Goal: Information Seeking & Learning: Learn about a topic

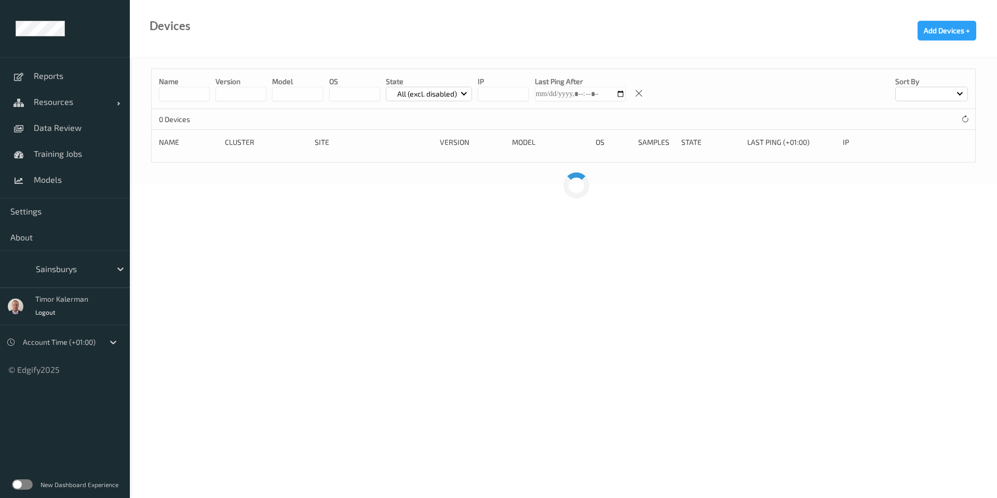
click at [67, 272] on div at bounding box center [71, 269] width 70 height 12
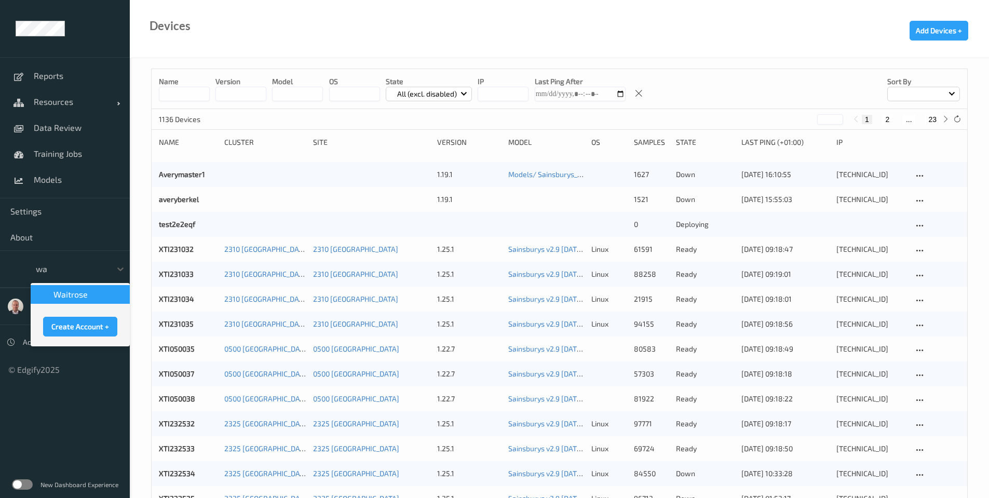
type input "wai"
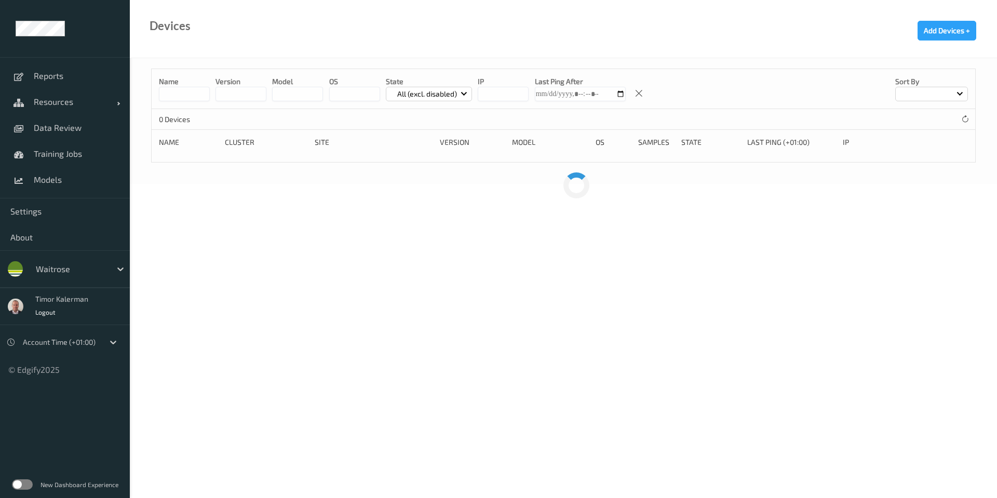
click at [25, 483] on label at bounding box center [22, 484] width 21 height 10
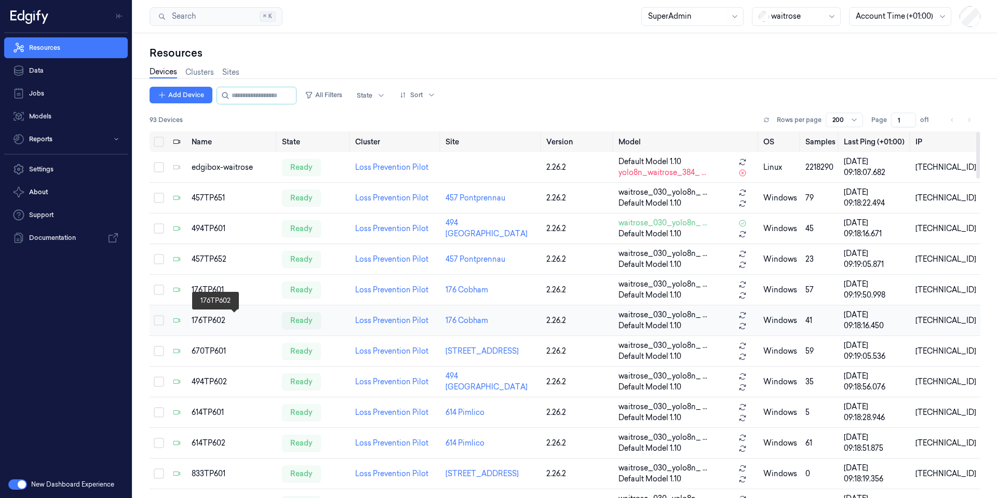
click at [201, 325] on div "176TP602" at bounding box center [233, 320] width 82 height 11
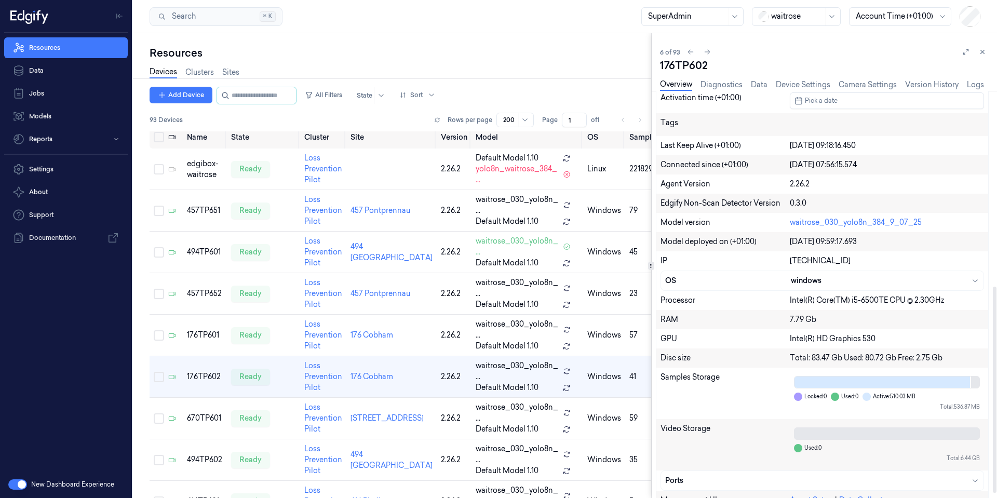
scroll to position [395, 0]
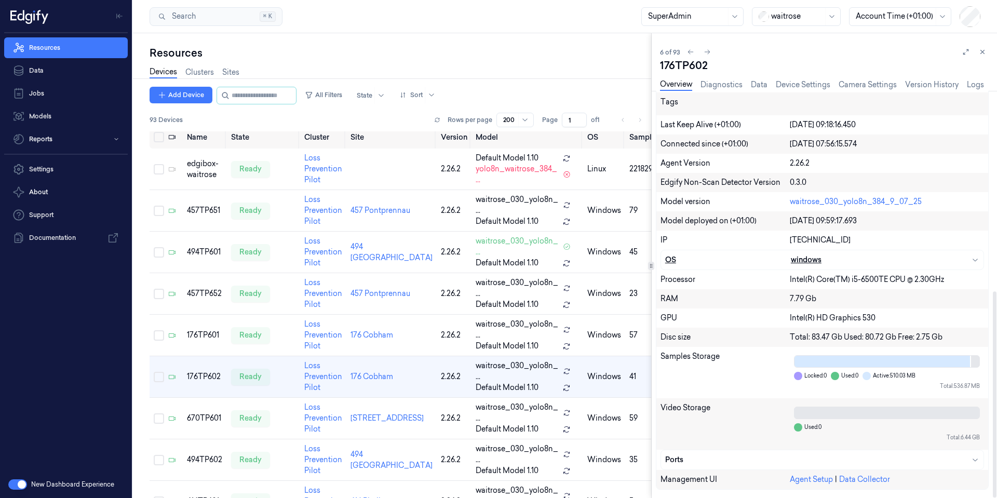
click at [842, 252] on div "OS windows" at bounding box center [822, 259] width 322 height 19
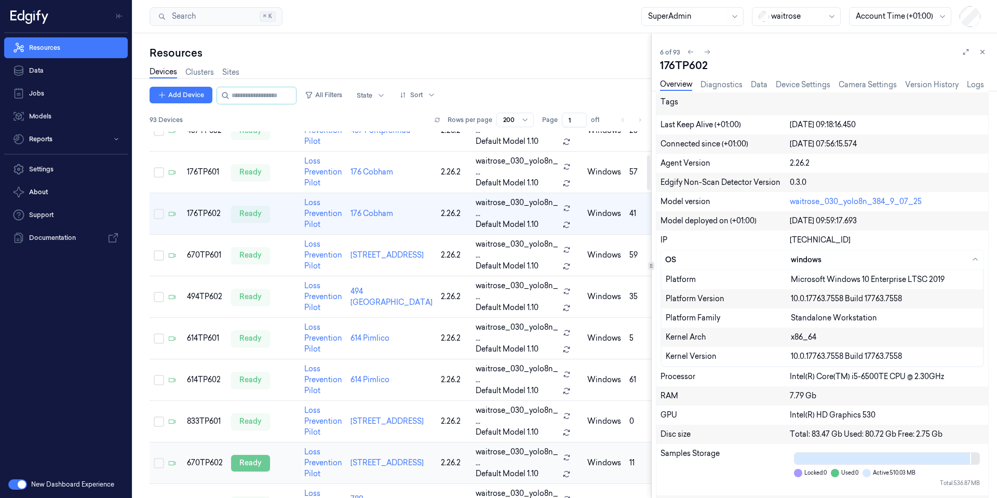
scroll to position [255, 0]
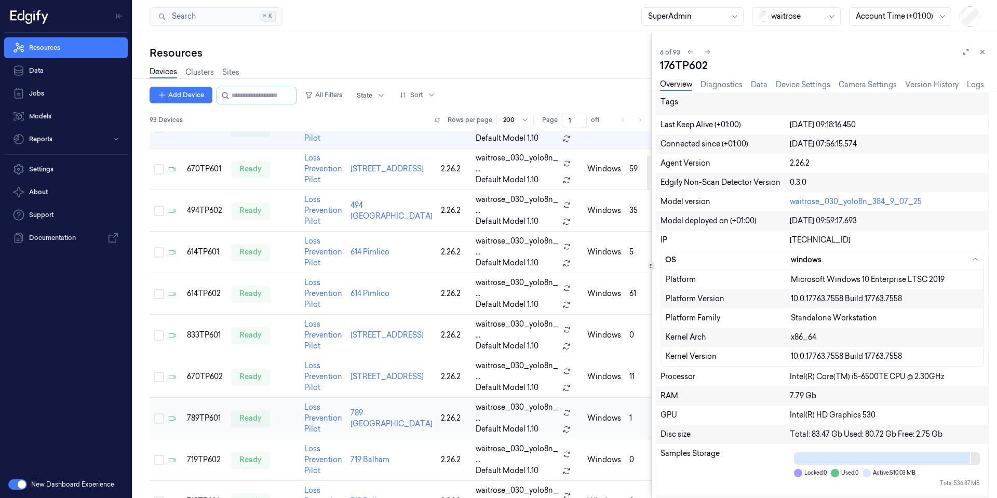
click at [210, 401] on td "789TP601" at bounding box center [205, 419] width 44 height 42
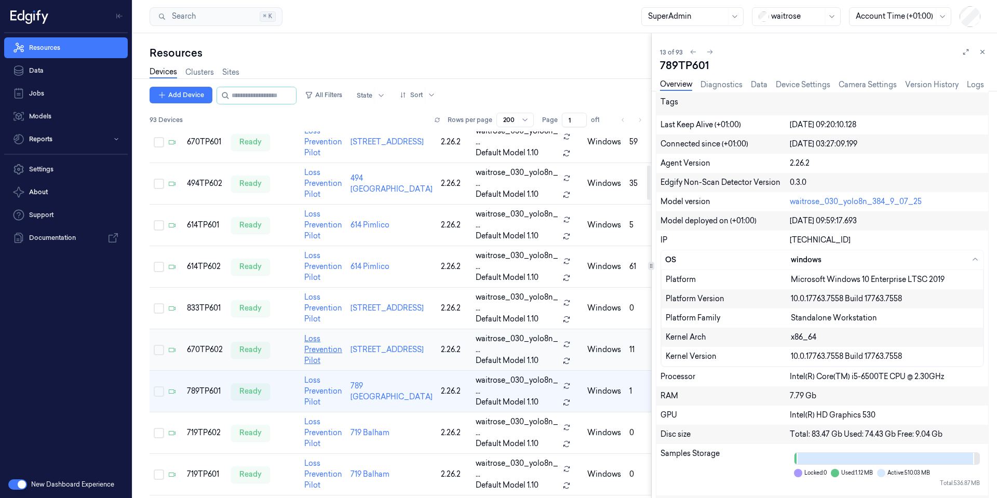
scroll to position [359, 0]
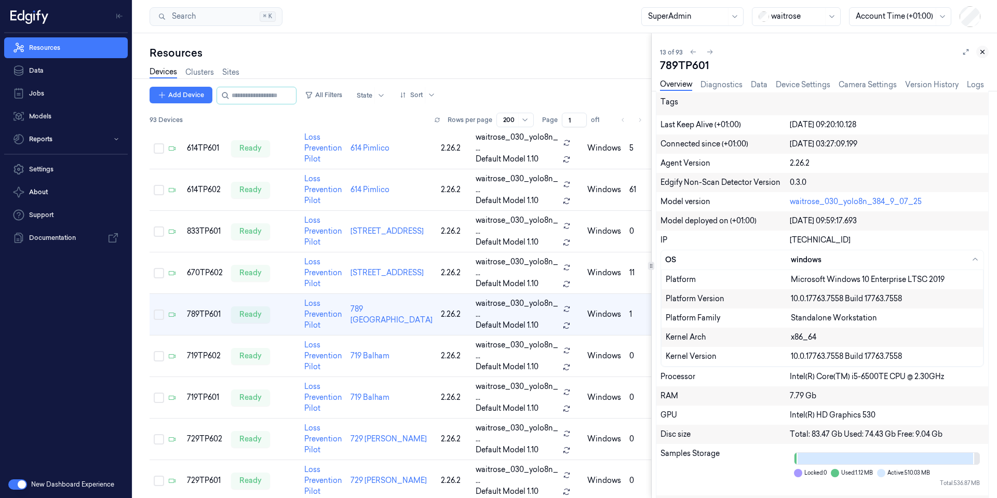
click at [984, 50] on icon at bounding box center [982, 51] width 7 height 7
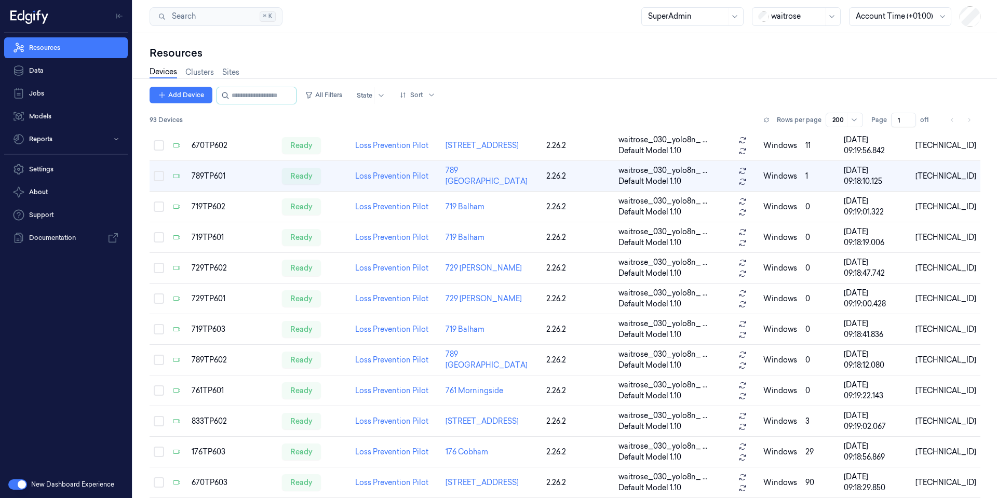
click at [805, 19] on div at bounding box center [797, 16] width 52 height 11
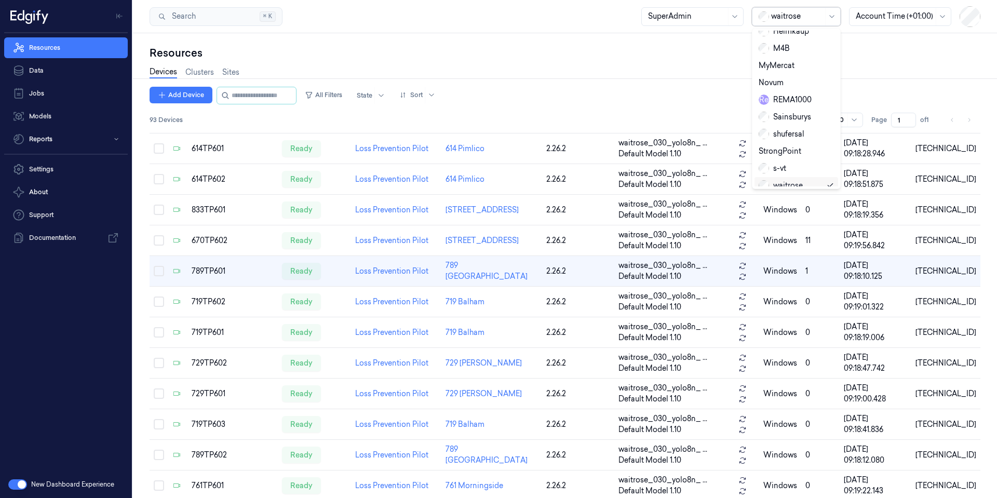
scroll to position [174, 0]
click at [784, 111] on div "shufersal" at bounding box center [782, 116] width 46 height 11
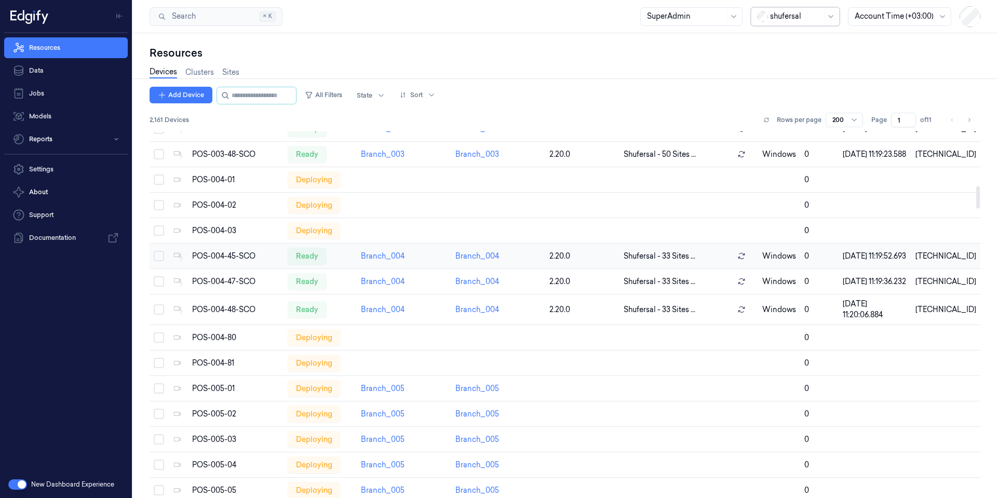
scroll to position [887, 0]
click at [227, 261] on div "POS-004-45-SCO" at bounding box center [235, 255] width 87 height 11
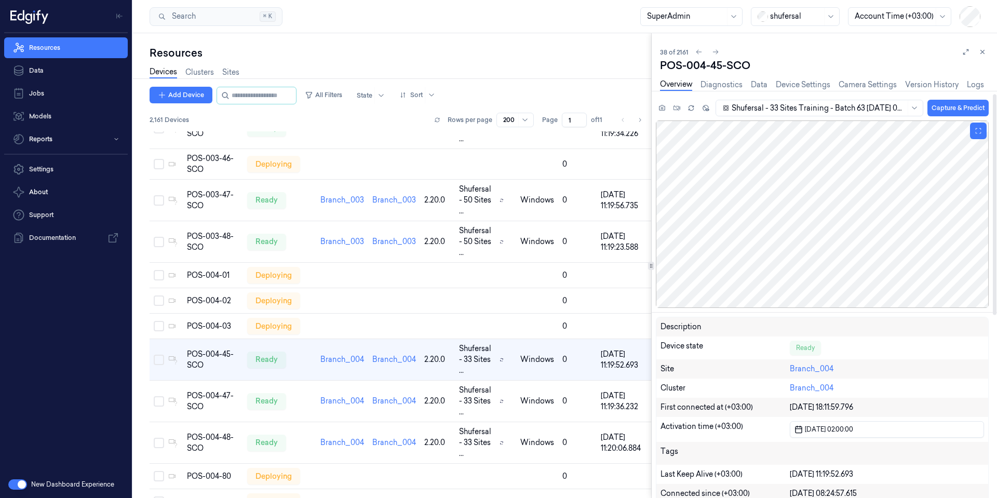
scroll to position [249, 0]
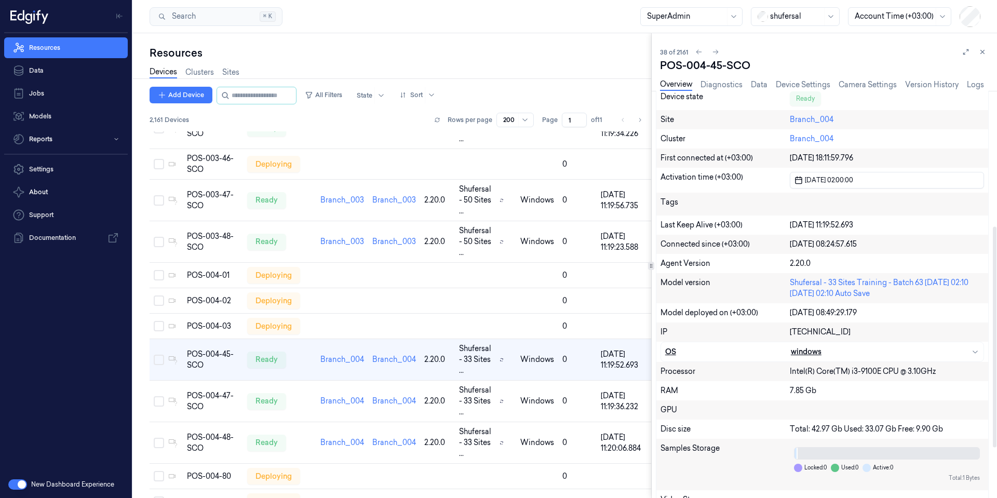
click at [709, 354] on div "OS" at bounding box center [728, 351] width 126 height 11
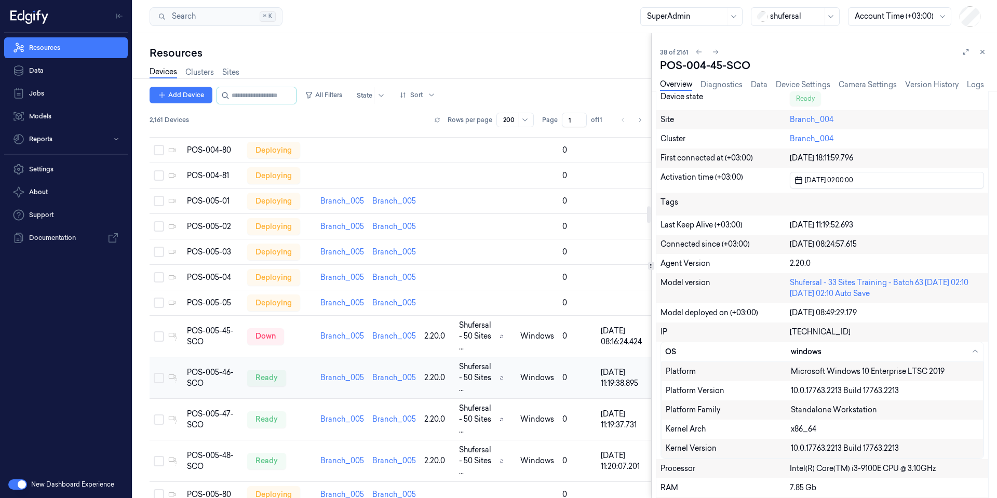
scroll to position [1617, 0]
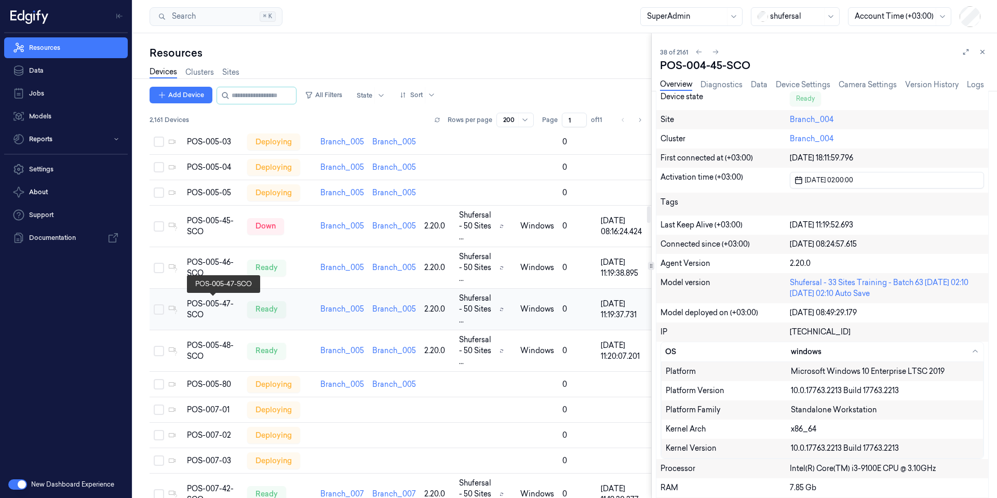
click at [207, 317] on div "POS-005-47-SCO" at bounding box center [213, 310] width 52 height 22
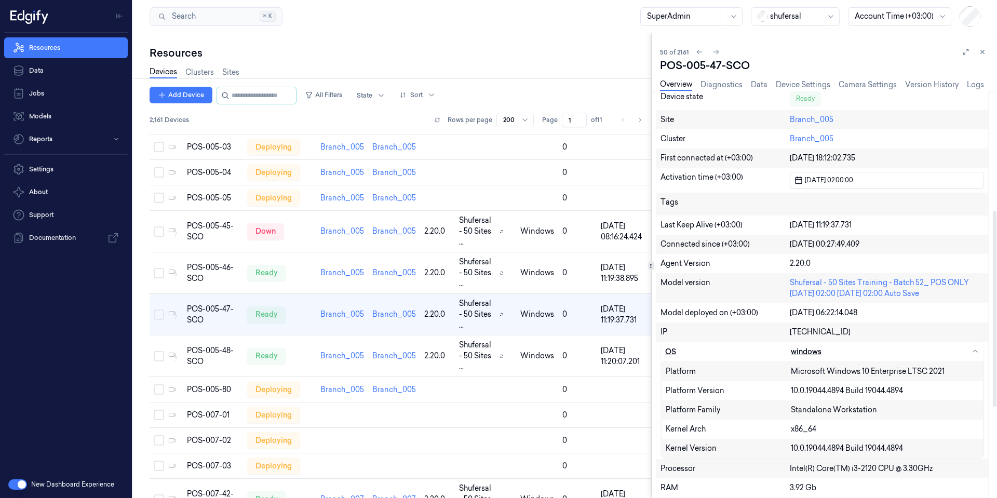
click at [683, 350] on div "OS" at bounding box center [728, 351] width 126 height 11
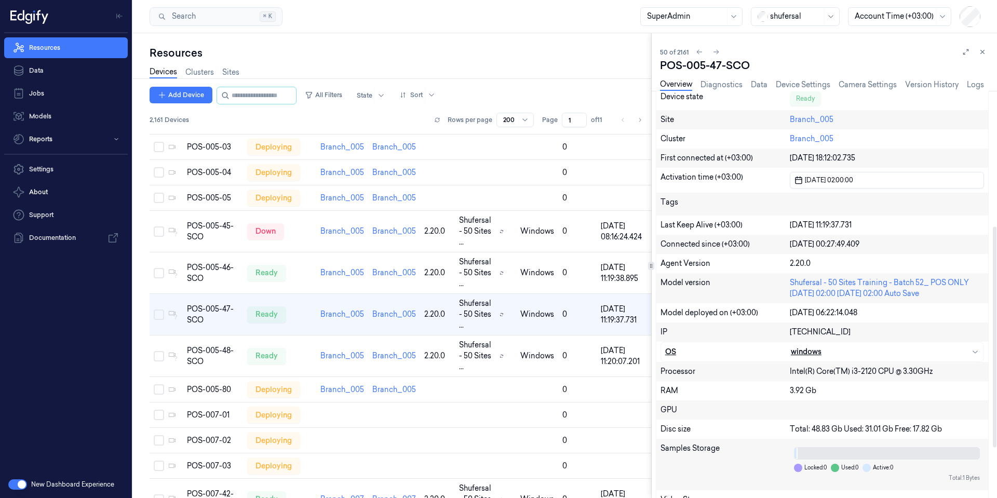
click at [684, 351] on div "OS" at bounding box center [728, 351] width 126 height 11
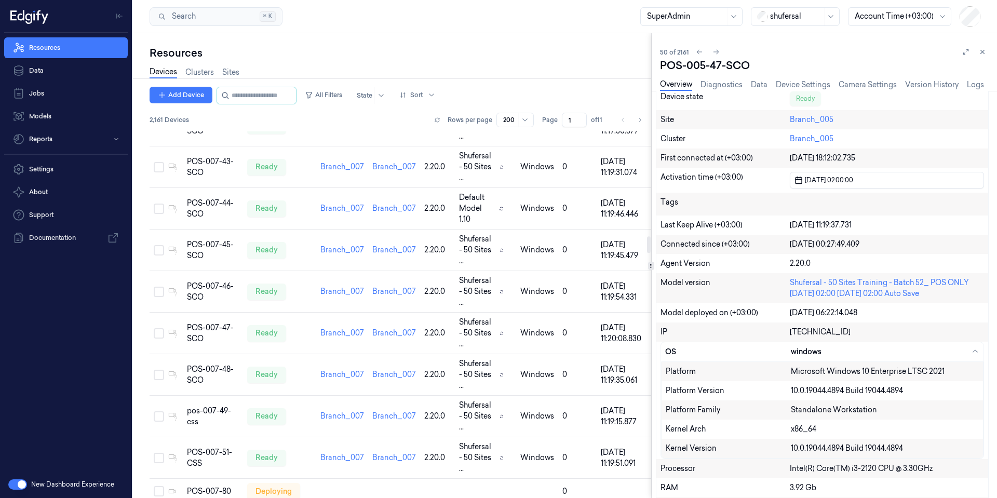
scroll to position [2297, 0]
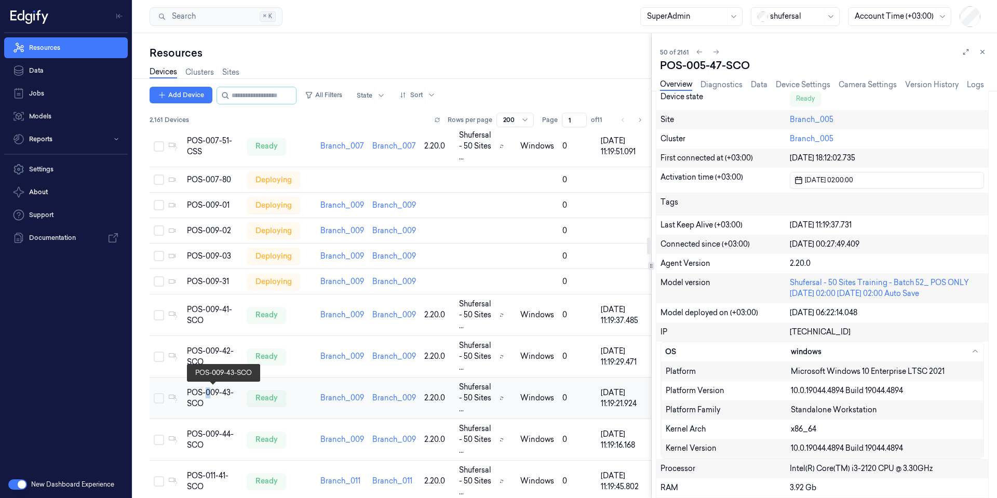
click at [208, 391] on div "POS-009-43-SCO" at bounding box center [213, 398] width 52 height 22
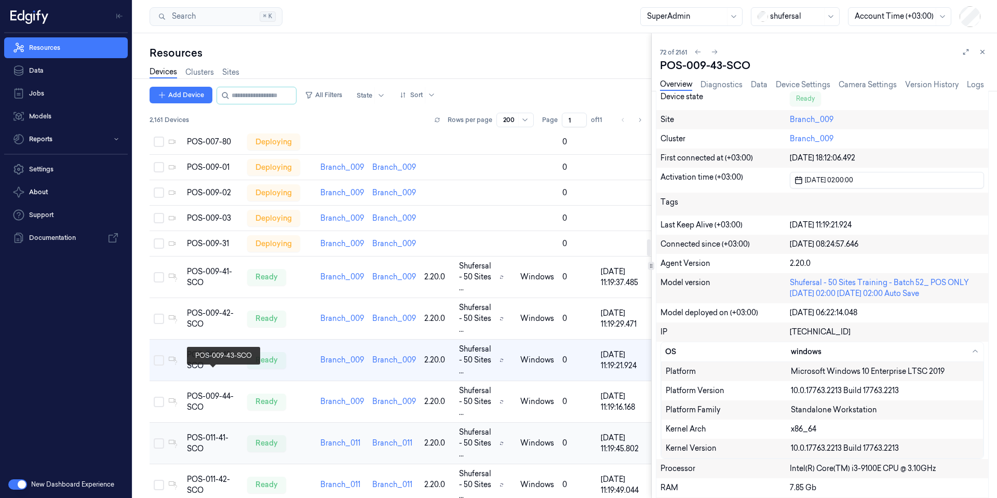
scroll to position [2380, 0]
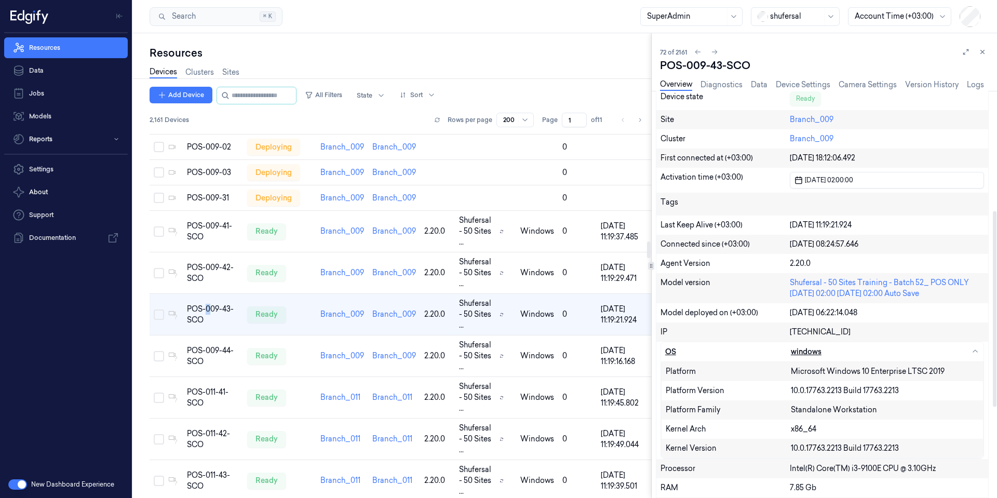
click at [702, 349] on div "OS" at bounding box center [728, 351] width 126 height 11
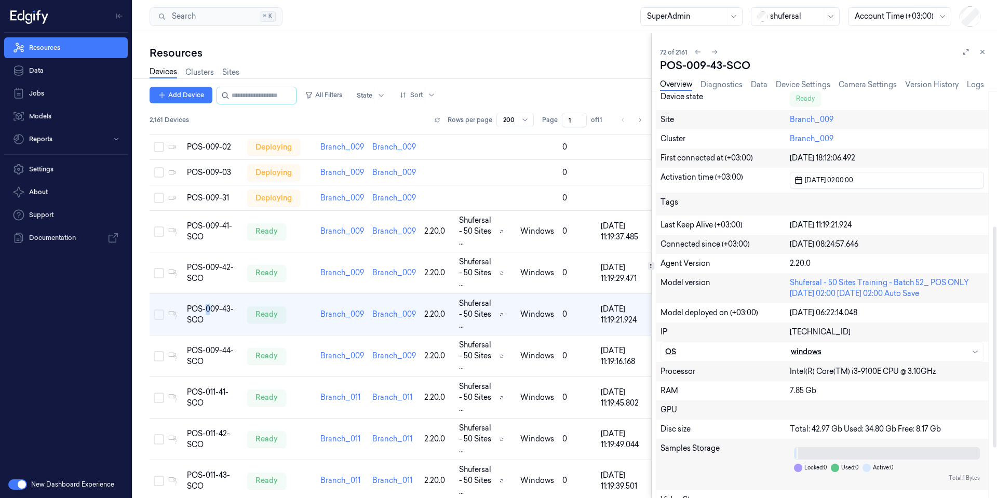
click at [703, 349] on div "OS" at bounding box center [728, 351] width 126 height 11
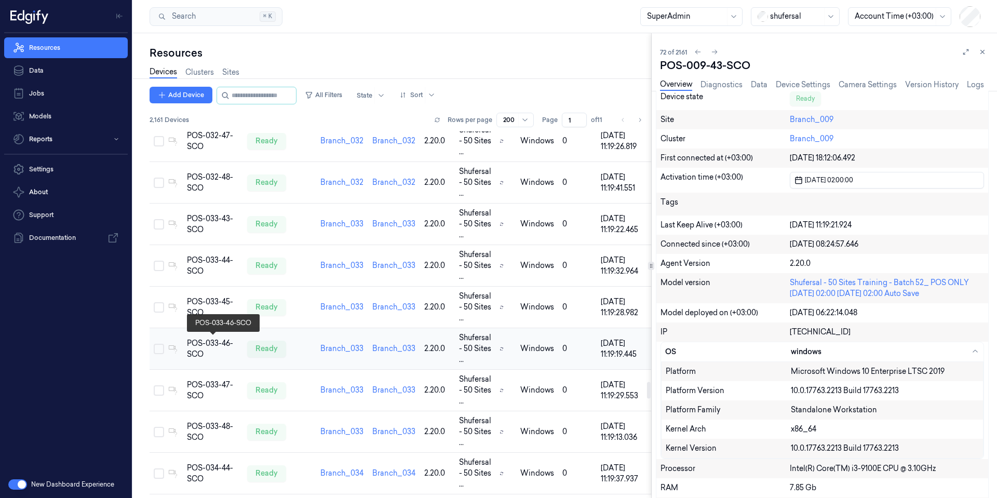
scroll to position [5434, 0]
click at [981, 53] on icon at bounding box center [982, 51] width 7 height 7
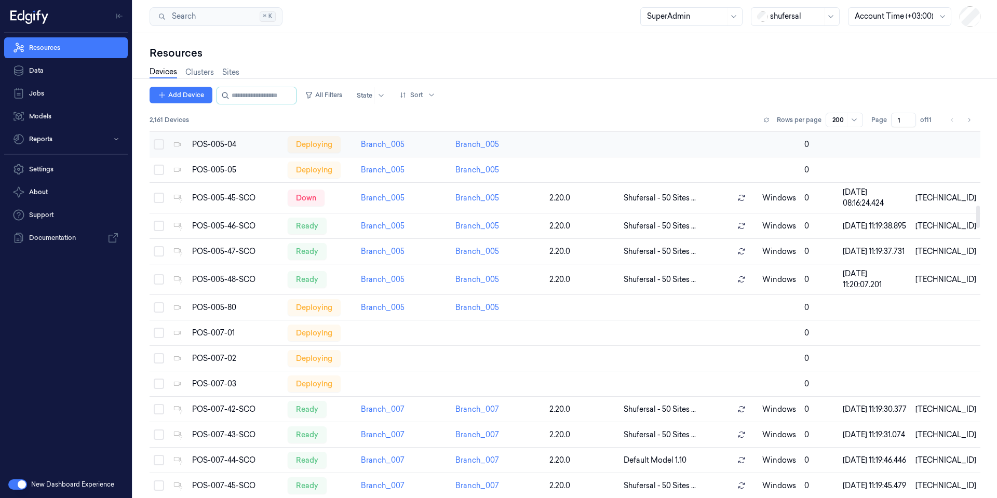
scroll to position [1206, 0]
click at [235, 205] on div "POS-005-45-SCO" at bounding box center [235, 199] width 87 height 11
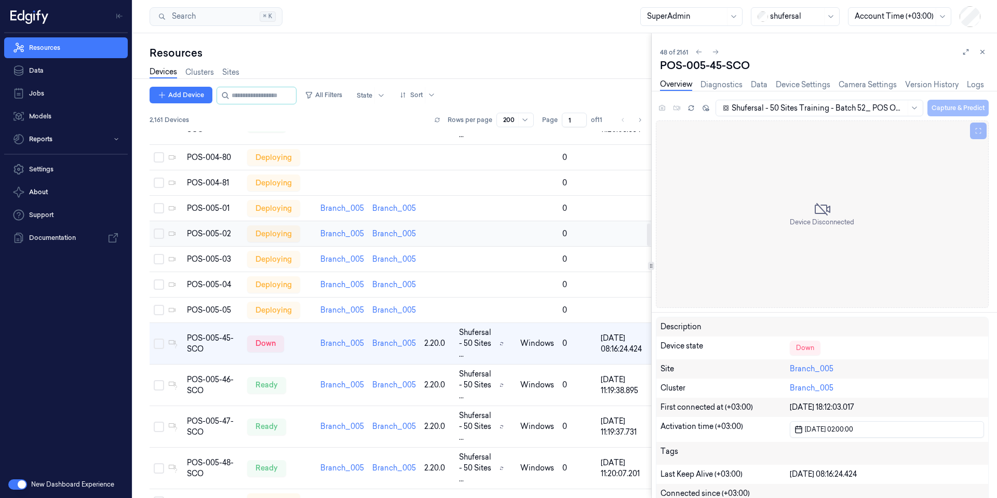
scroll to position [1499, 0]
click at [978, 52] on button at bounding box center [982, 52] width 12 height 12
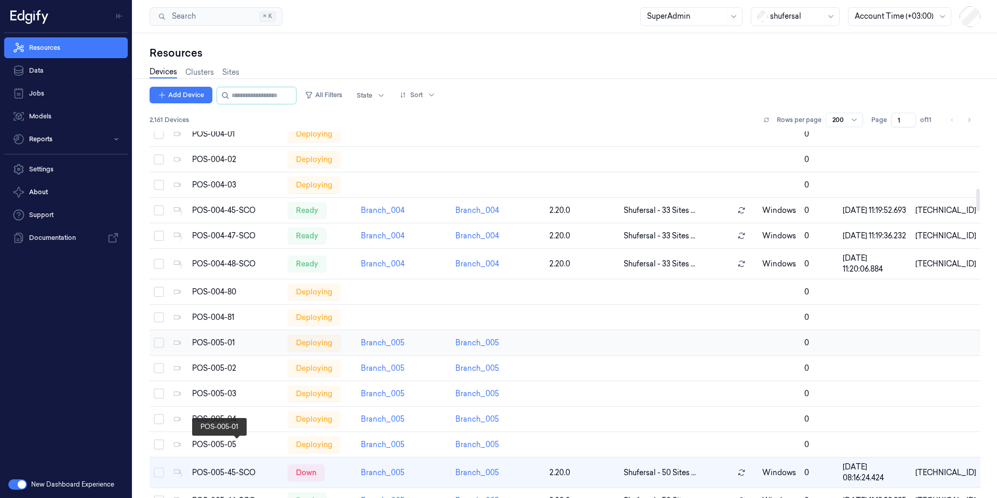
click at [226, 348] on div "POS-005-01" at bounding box center [235, 343] width 87 height 11
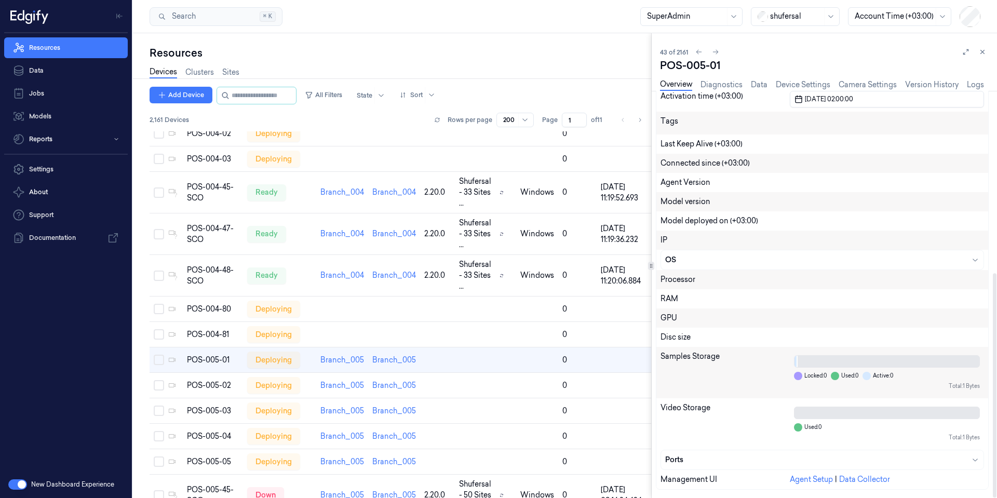
click at [986, 57] on div at bounding box center [974, 52] width 29 height 12
click at [986, 51] on button at bounding box center [982, 52] width 12 height 12
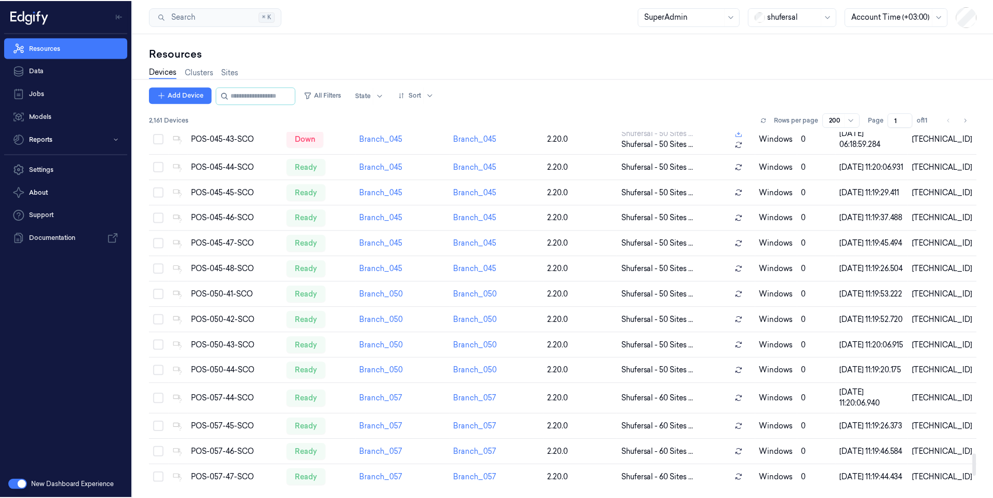
scroll to position [5613, 0]
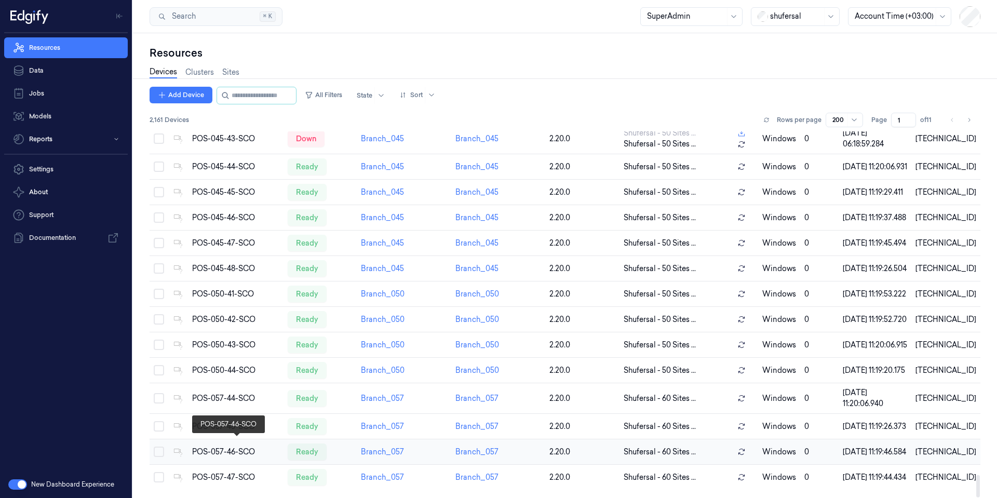
click at [213, 447] on div "POS-057-46-SCO" at bounding box center [235, 452] width 87 height 11
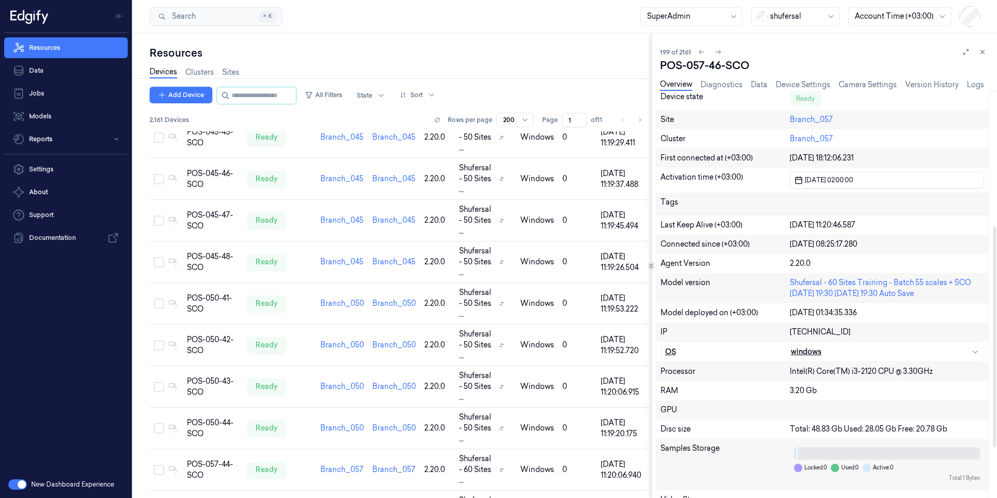
click at [685, 354] on div "OS" at bounding box center [728, 351] width 126 height 11
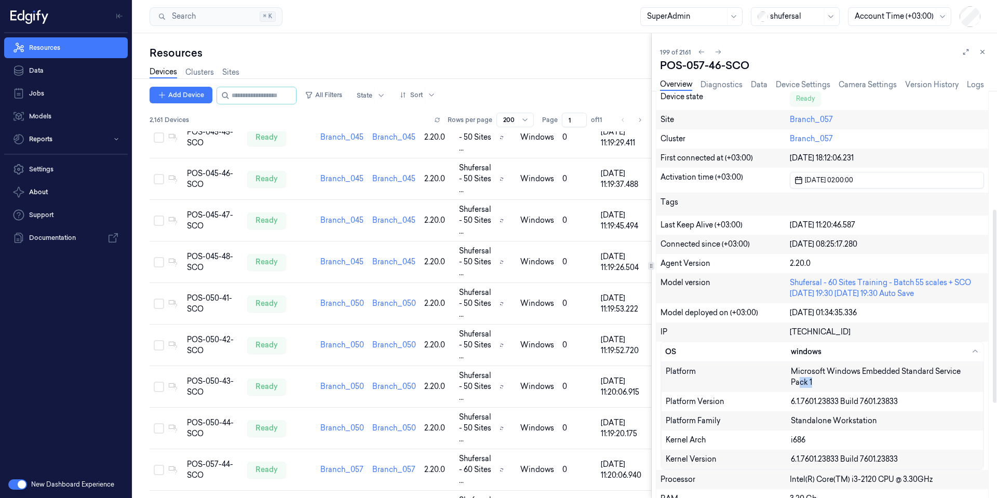
drag, startPoint x: 799, startPoint y: 379, endPoint x: 835, endPoint y: 384, distance: 36.7
click at [835, 384] on div "Microsoft Windows Embedded Standard Service Pack 1" at bounding box center [885, 377] width 188 height 22
click at [980, 56] on button at bounding box center [982, 52] width 12 height 12
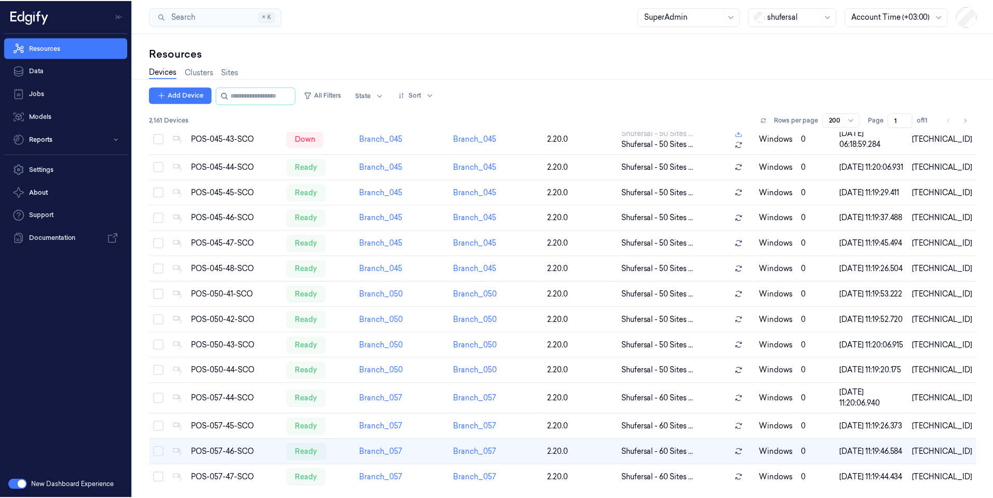
scroll to position [5613, 0]
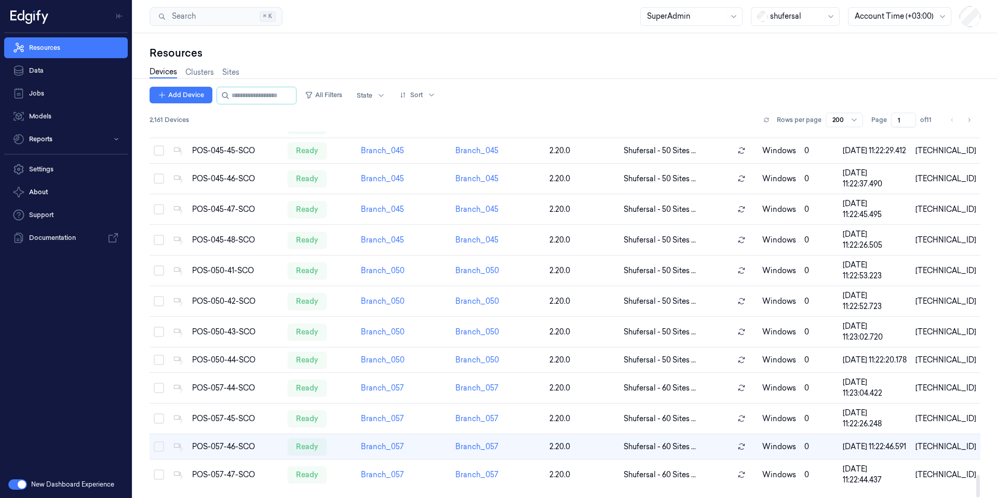
click at [790, 21] on div at bounding box center [796, 16] width 52 height 11
type input "wh"
click at [785, 45] on div "wholefoodsmarket" at bounding box center [796, 39] width 84 height 17
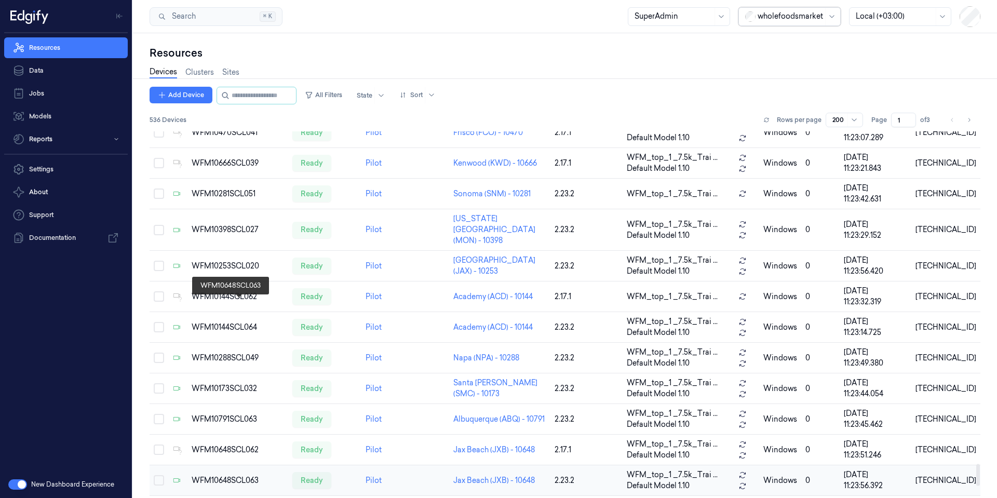
click at [220, 475] on div "WFM10648SCL063" at bounding box center [238, 480] width 92 height 11
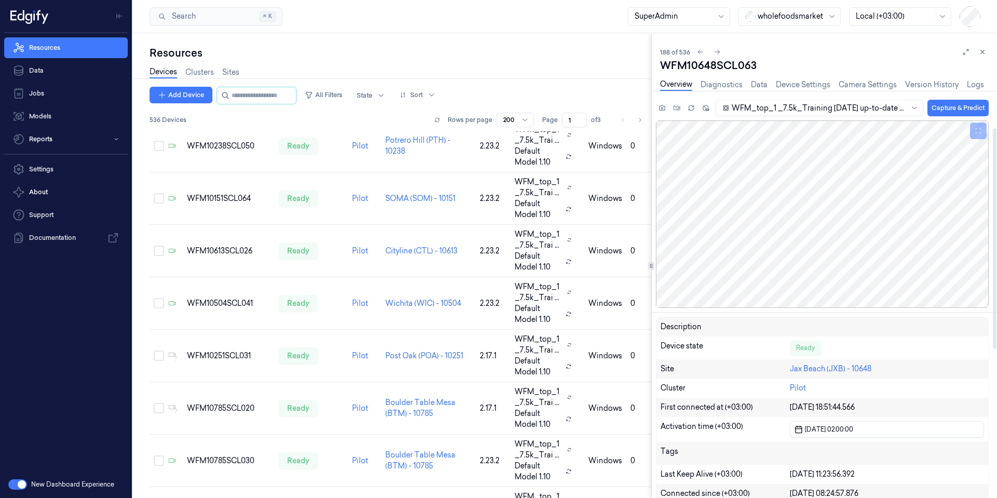
scroll to position [312, 0]
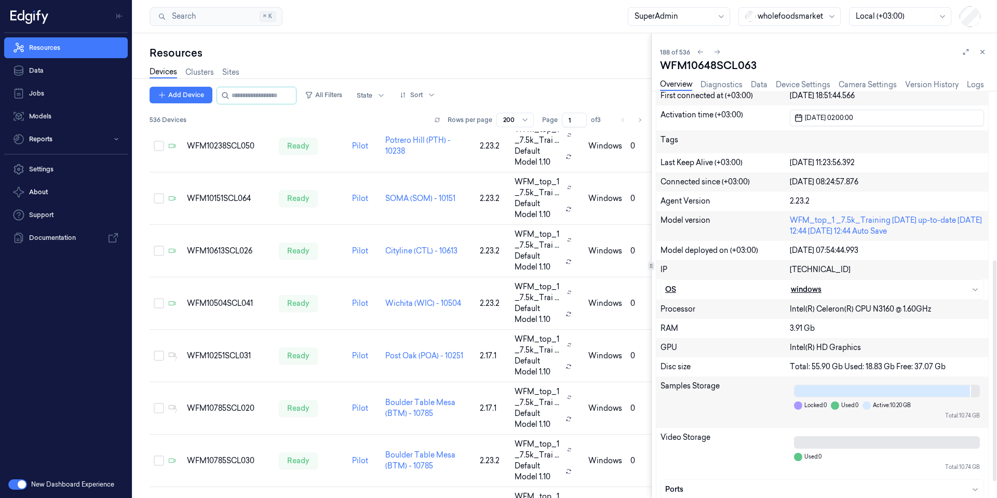
click at [747, 295] on div "OS windows" at bounding box center [822, 289] width 322 height 19
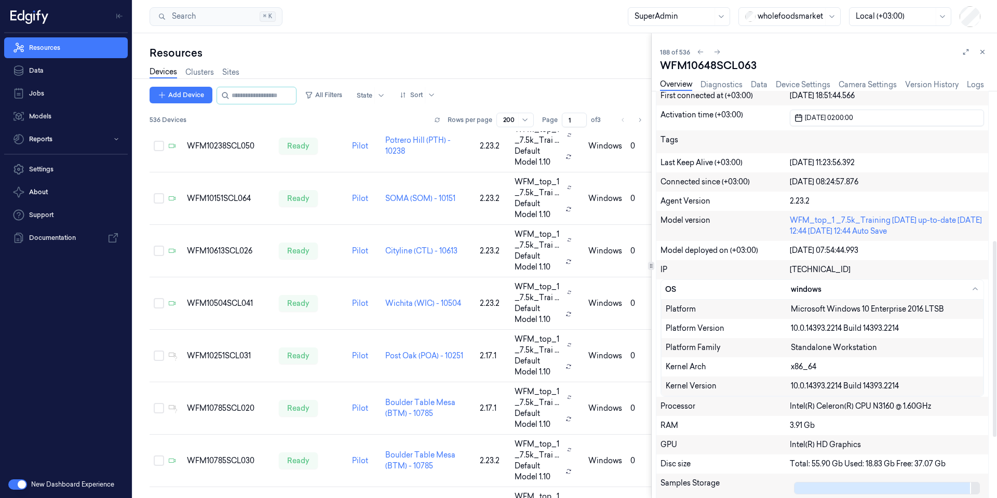
click at [981, 52] on icon at bounding box center [982, 51] width 7 height 7
click at [94, 29] on div at bounding box center [66, 16] width 124 height 33
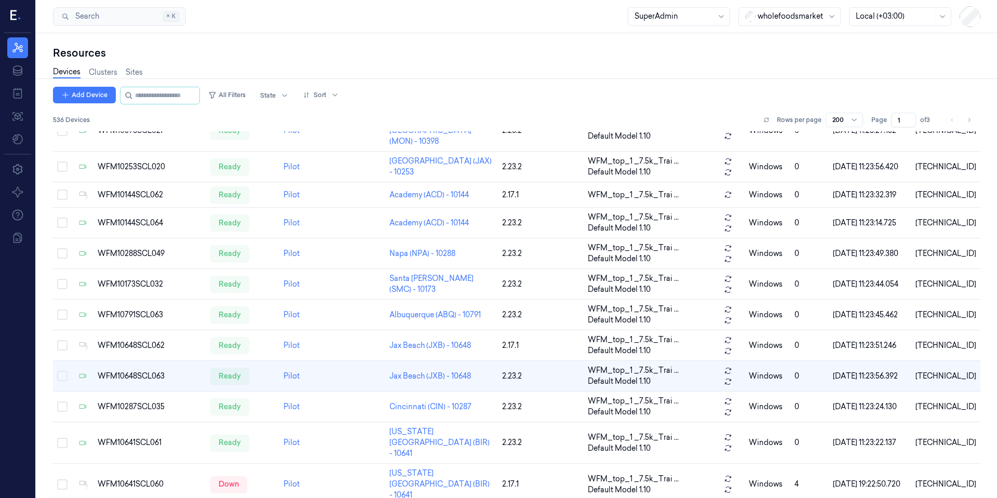
scroll to position [3612, 0]
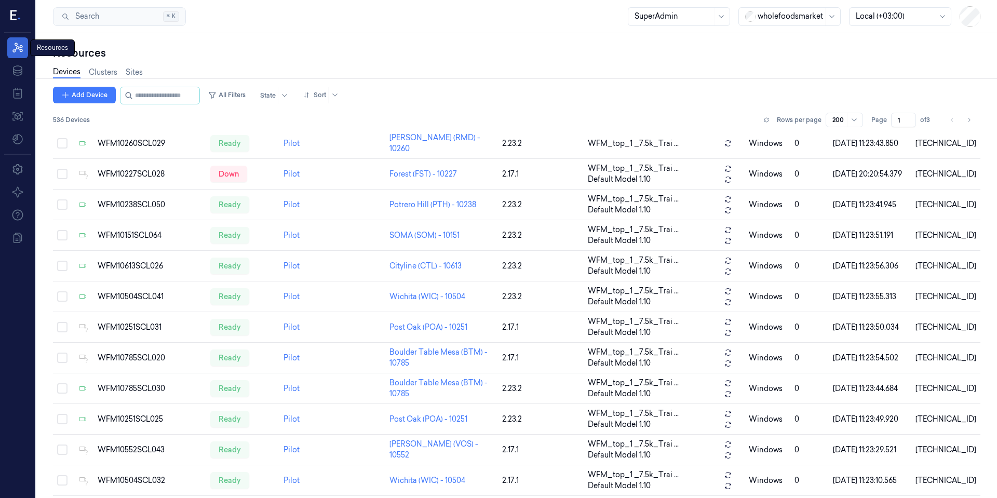
click at [25, 55] on link "Resources" at bounding box center [17, 47] width 21 height 21
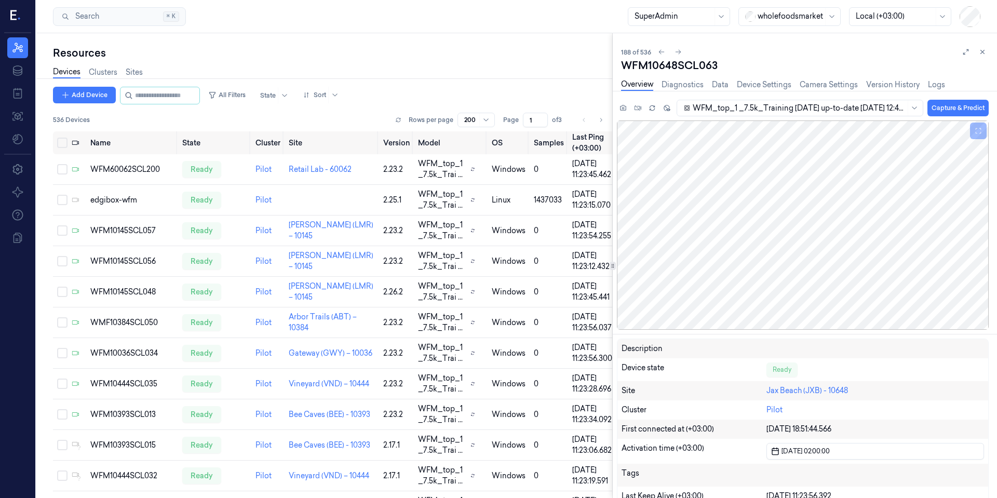
click at [760, 16] on div at bounding box center [790, 16] width 65 height 11
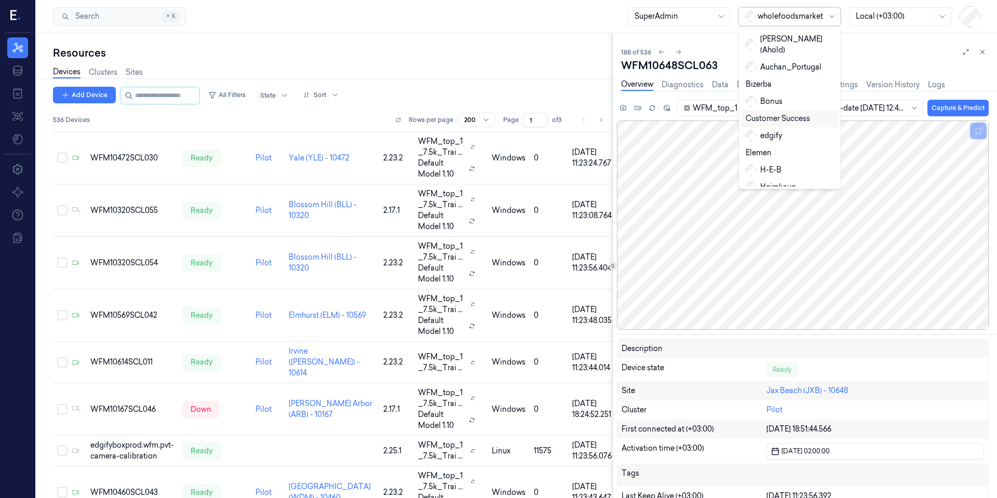
scroll to position [170, 0]
click at [778, 149] on div "s-vt" at bounding box center [790, 154] width 88 height 11
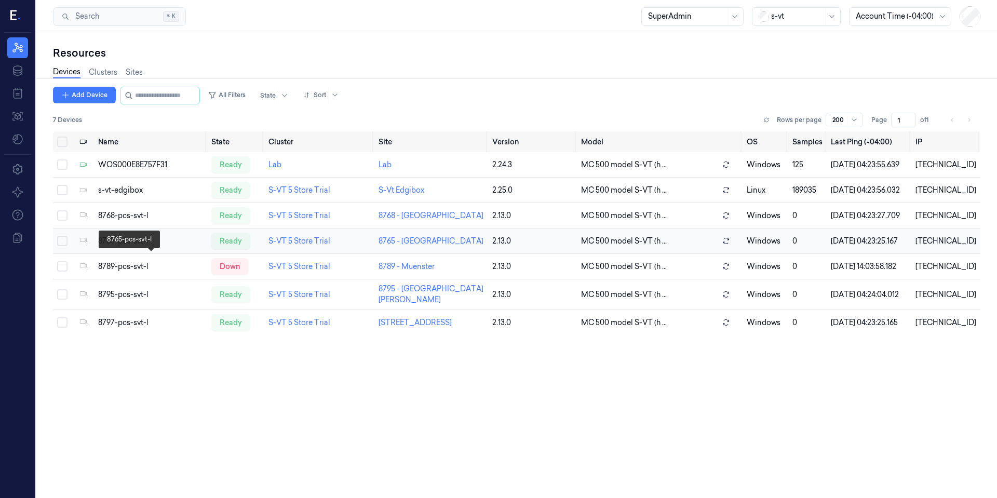
click at [116, 247] on div "8765-pcs-svt-l" at bounding box center [150, 241] width 105 height 11
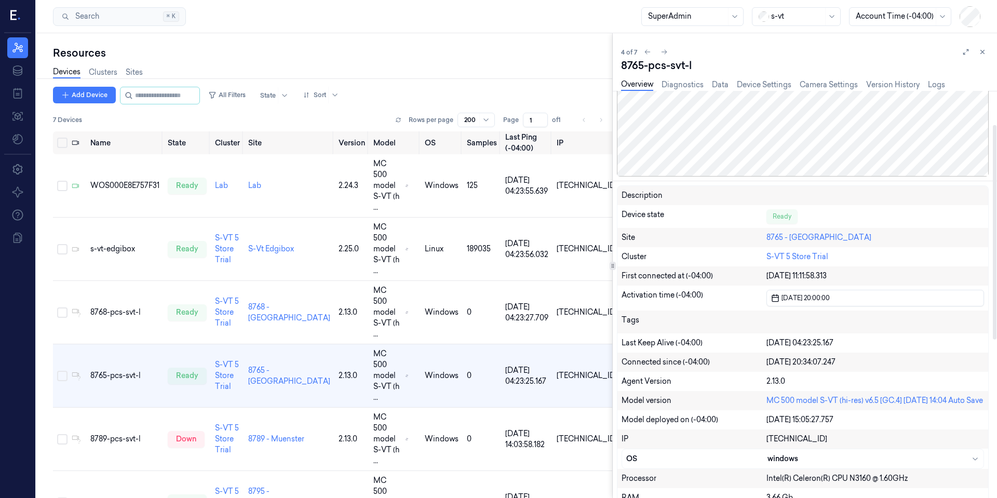
scroll to position [312, 0]
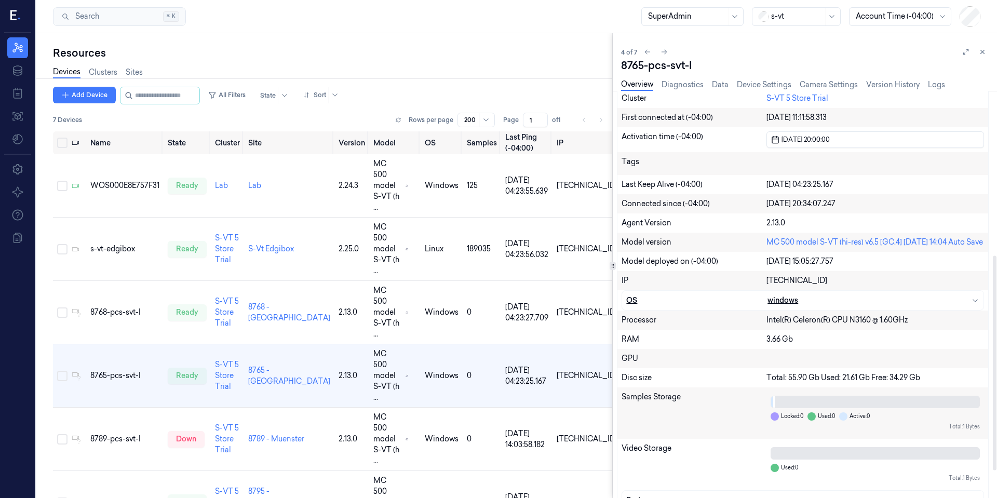
click at [715, 306] on div "OS" at bounding box center [696, 300] width 141 height 11
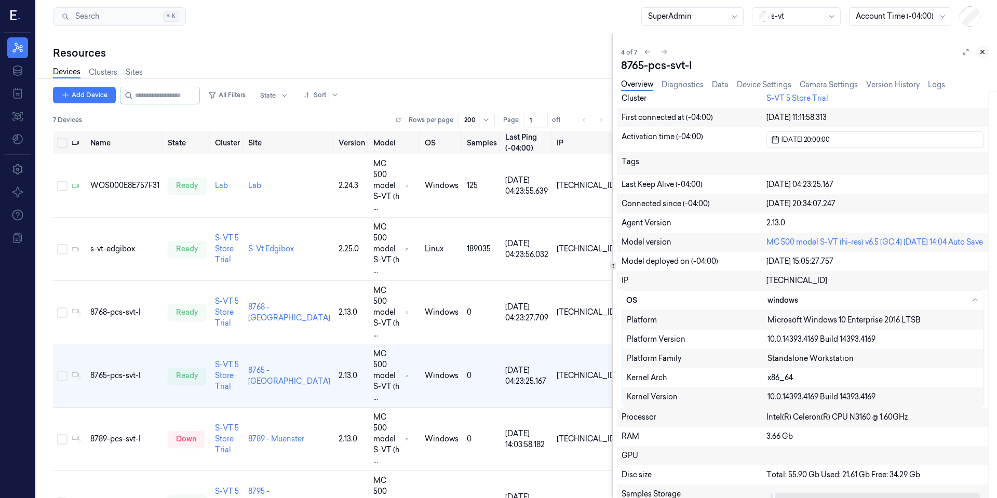
click at [981, 55] on icon at bounding box center [982, 51] width 7 height 7
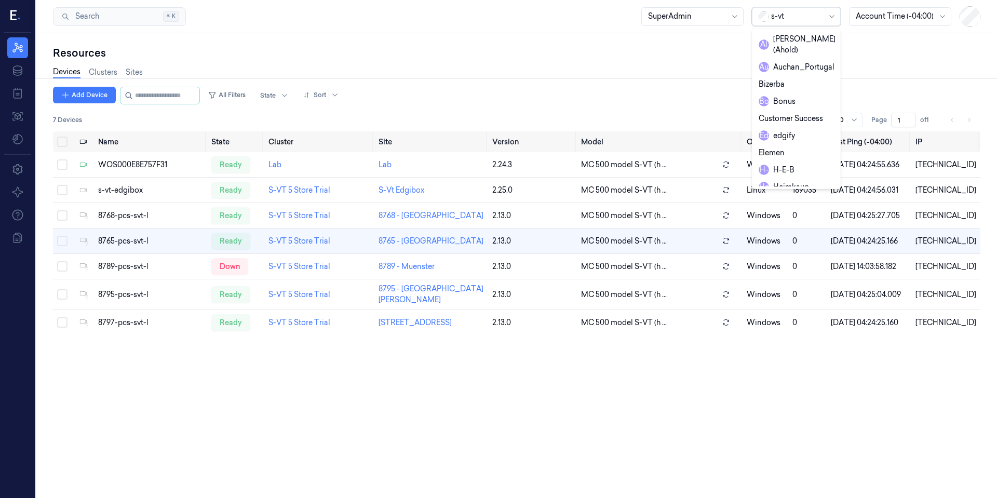
click at [782, 21] on div at bounding box center [797, 16] width 52 height 11
click at [808, 57] on div "Heimkaup" at bounding box center [784, 62] width 50 height 11
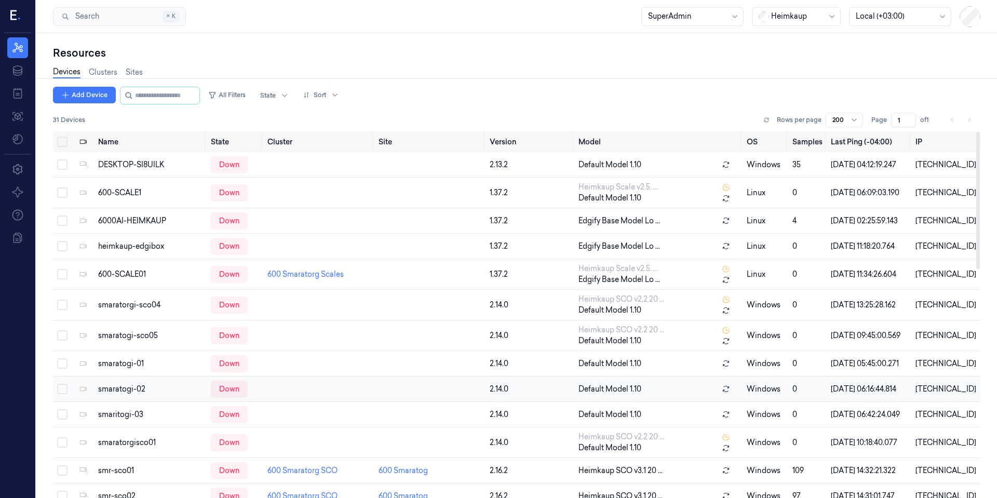
click at [137, 402] on td "smaratogi-02" at bounding box center [150, 388] width 112 height 25
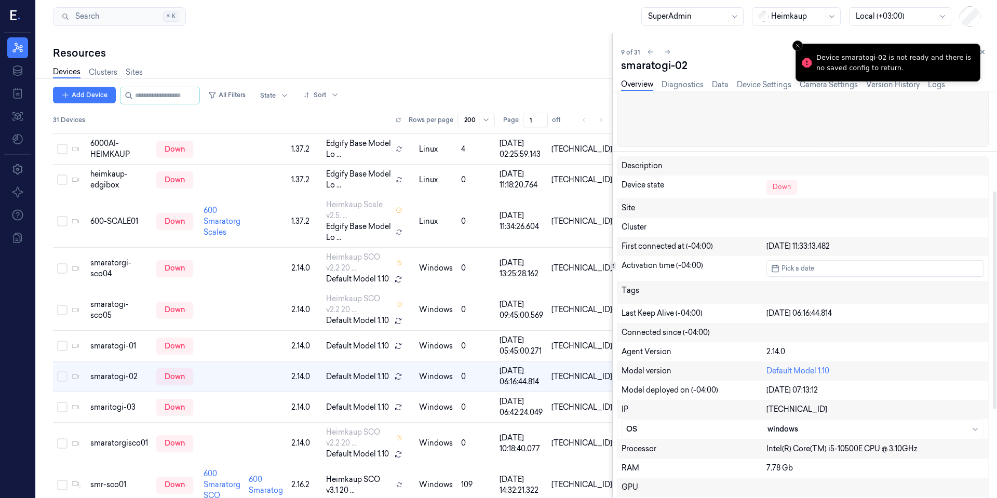
scroll to position [187, 0]
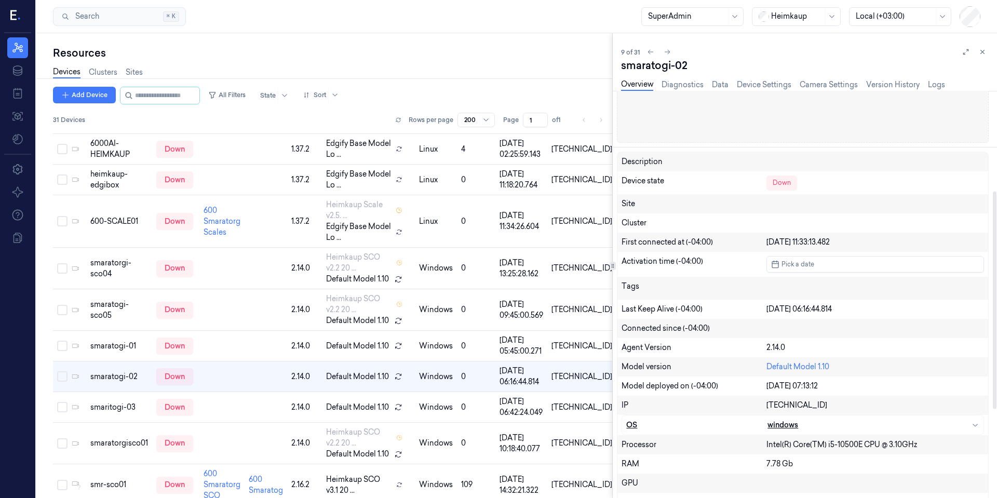
drag, startPoint x: 647, startPoint y: 424, endPoint x: 651, endPoint y: 419, distance: 6.3
click at [647, 424] on div "OS" at bounding box center [696, 425] width 141 height 11
click at [984, 57] on button at bounding box center [982, 52] width 12 height 12
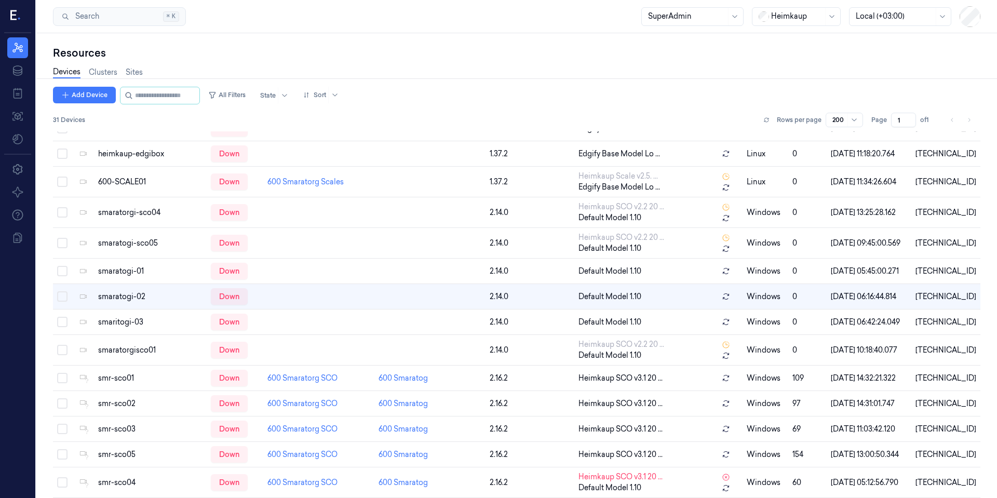
click at [802, 21] on div at bounding box center [797, 16] width 52 height 11
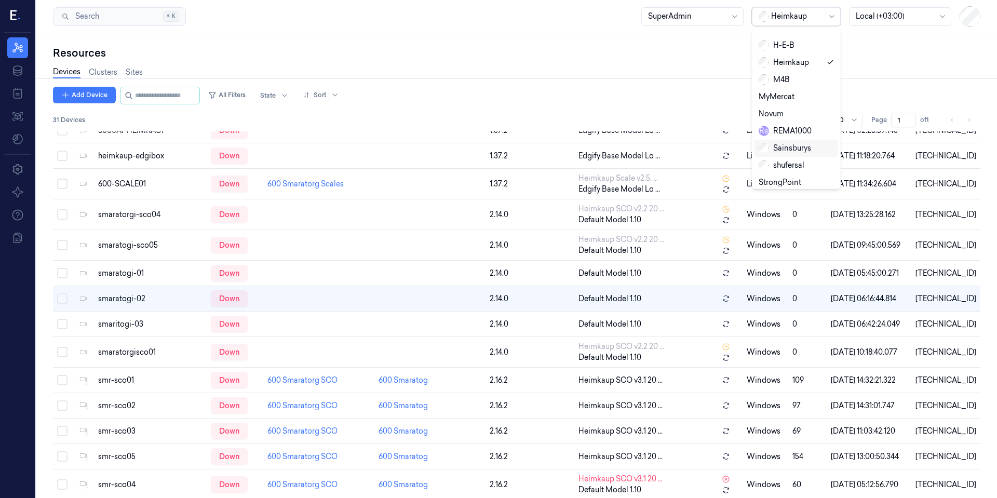
scroll to position [174, 0]
drag, startPoint x: 833, startPoint y: 147, endPoint x: 809, endPoint y: 104, distance: 50.2
click at [809, 104] on div "Albert (Ahold) Auchan_Portugal Bizerba Bonus Customer Success edgify Elemen H-E…" at bounding box center [797, 109] width 84 height 156
click at [806, 111] on div "shufersal" at bounding box center [796, 116] width 75 height 11
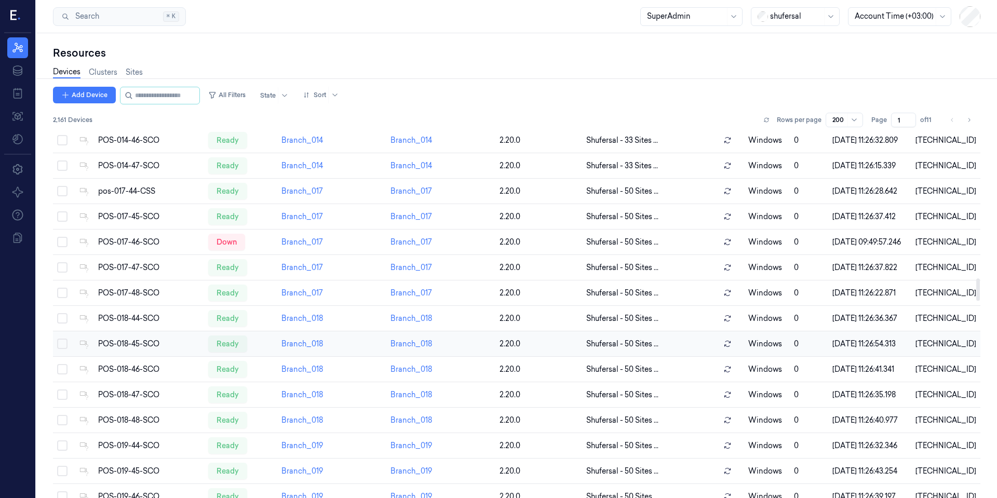
scroll to position [2770, 0]
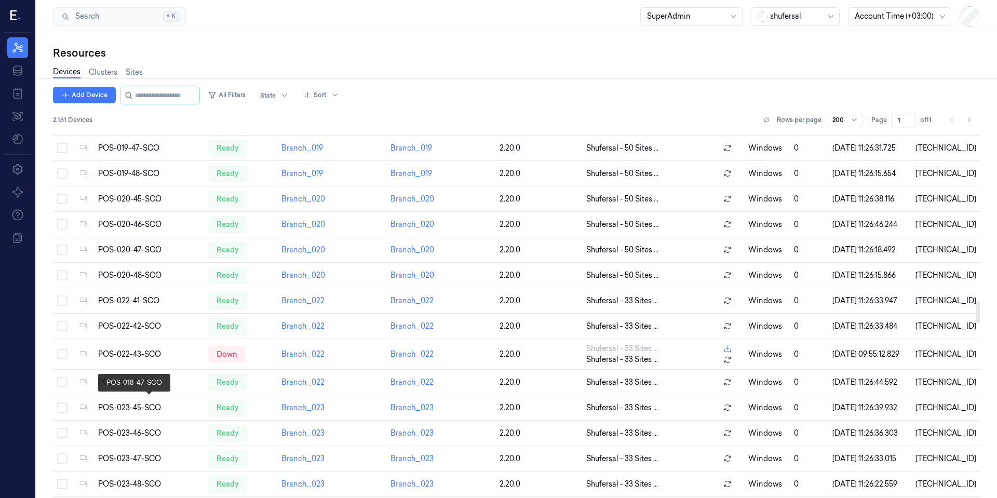
click at [126, 26] on div "POS-018-47-SCO" at bounding box center [149, 21] width 102 height 11
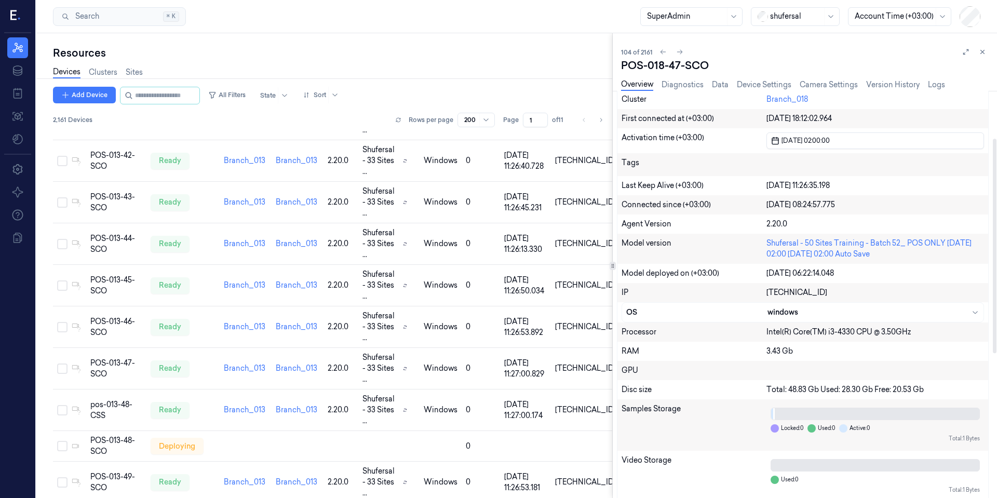
scroll to position [312, 0]
click at [671, 314] on div "OS" at bounding box center [696, 311] width 141 height 11
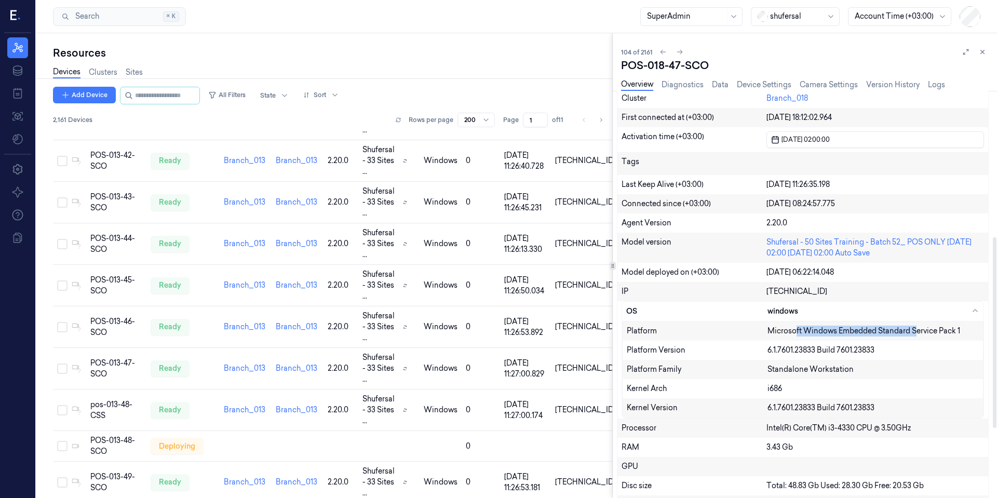
drag, startPoint x: 794, startPoint y: 333, endPoint x: 918, endPoint y: 335, distance: 123.6
click at [918, 335] on div "Microsoft Windows Embedded Standard Service Pack 1" at bounding box center [872, 331] width 211 height 11
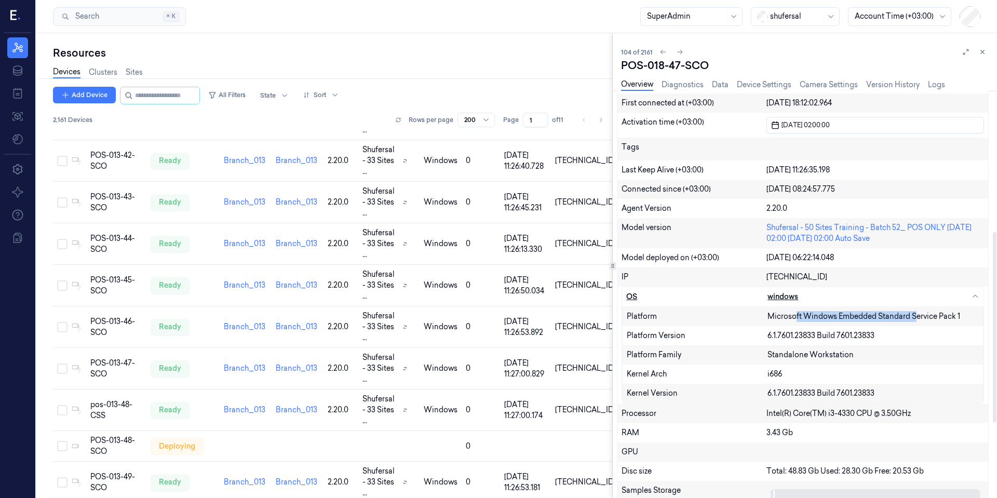
scroll to position [374, 0]
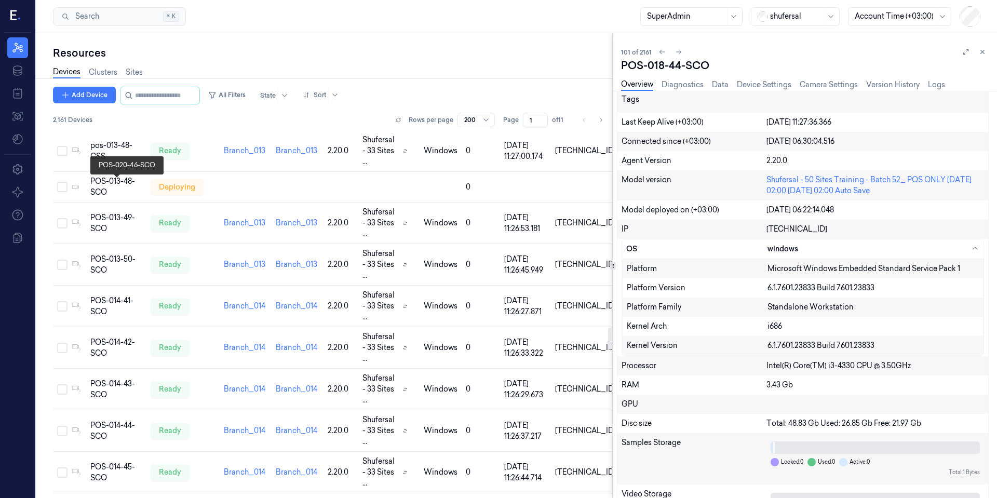
scroll to position [3491, 0]
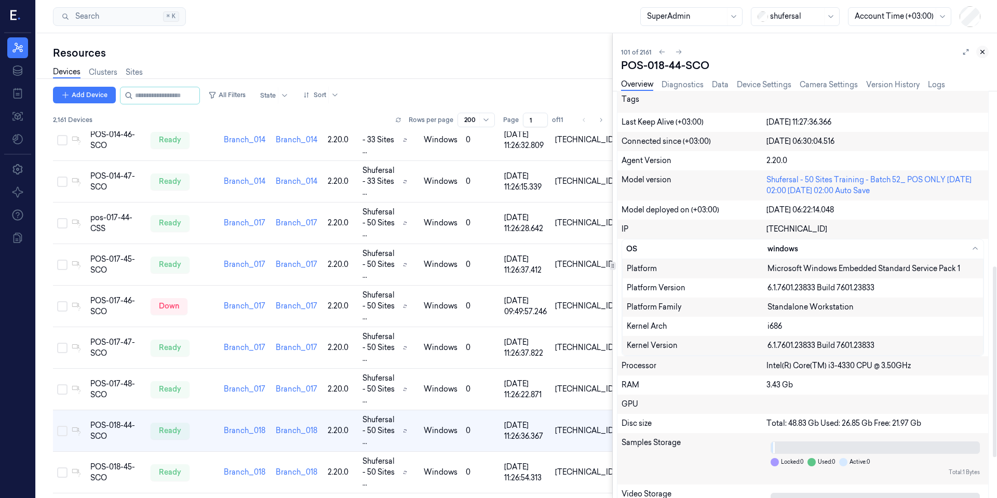
click at [981, 52] on icon at bounding box center [982, 51] width 7 height 7
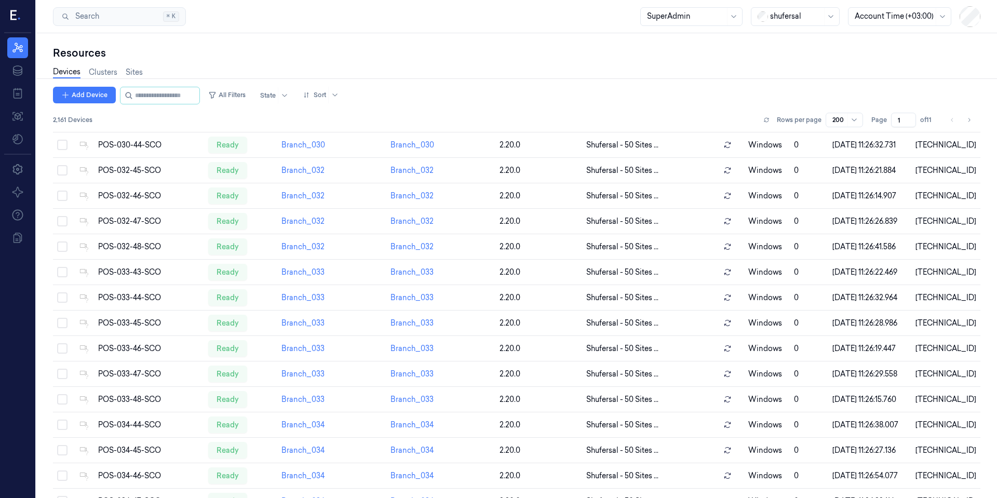
scroll to position [3440, 0]
click at [250, 99] on button "All Filters" at bounding box center [227, 95] width 46 height 17
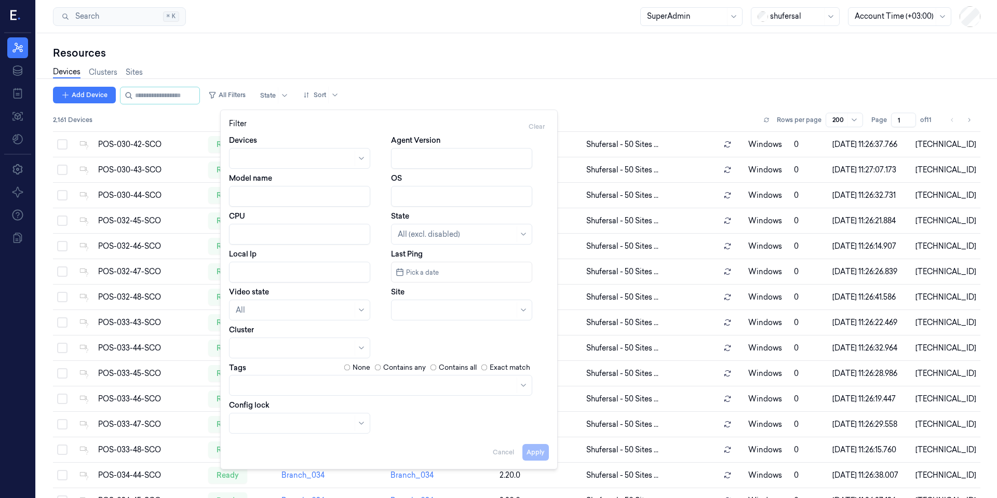
click at [436, 188] on input "OS" at bounding box center [461, 196] width 141 height 21
click at [437, 188] on input "OS" at bounding box center [461, 196] width 141 height 21
click at [439, 188] on input "OS" at bounding box center [461, 196] width 141 height 21
click at [499, 452] on div "Apply Cancel" at bounding box center [389, 448] width 320 height 25
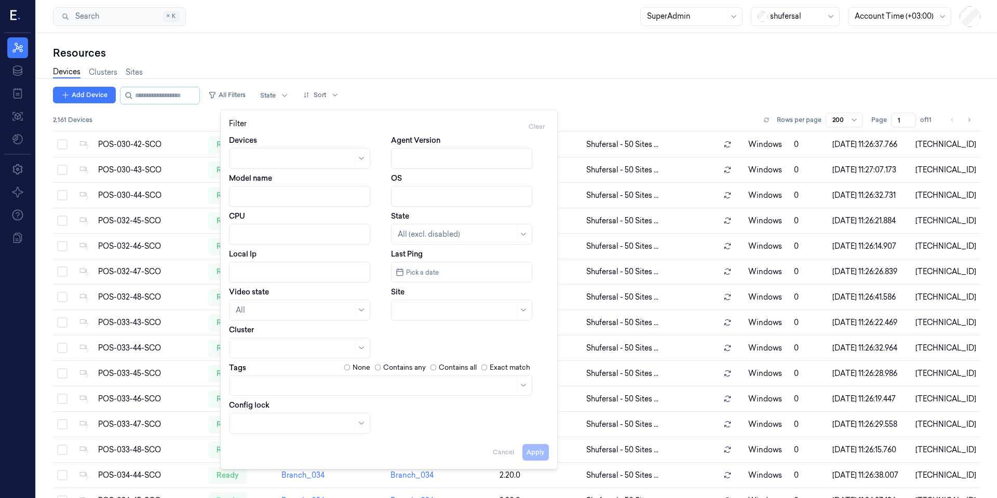
click at [588, 90] on div "Add Device All Filters State Sort" at bounding box center [516, 96] width 927 height 18
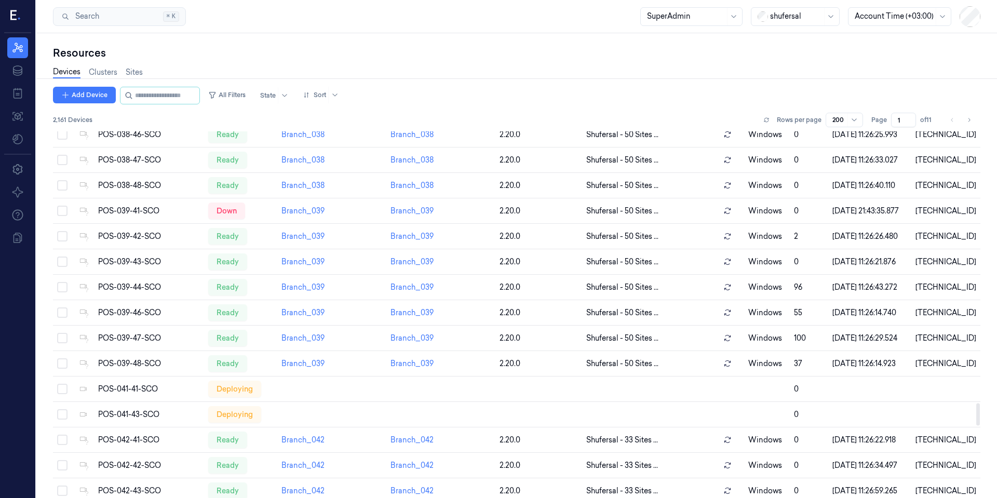
scroll to position [4437, 0]
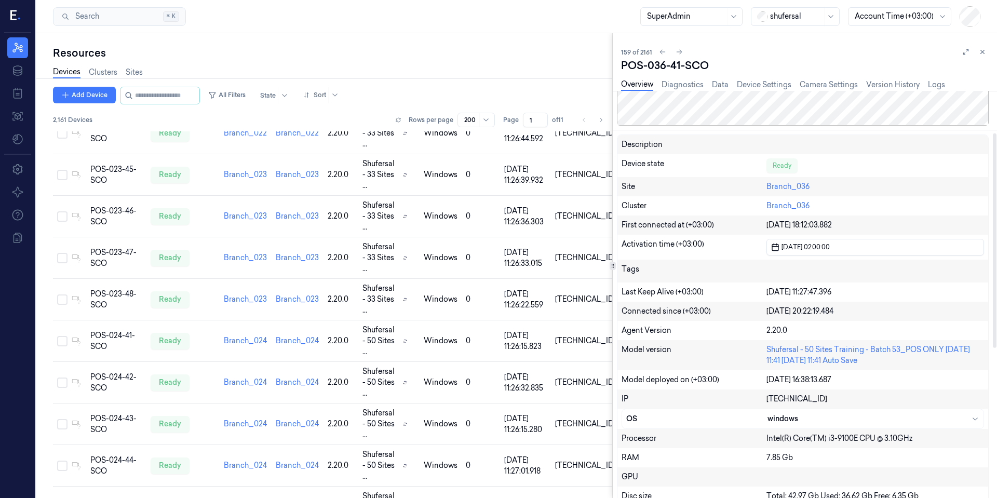
scroll to position [249, 0]
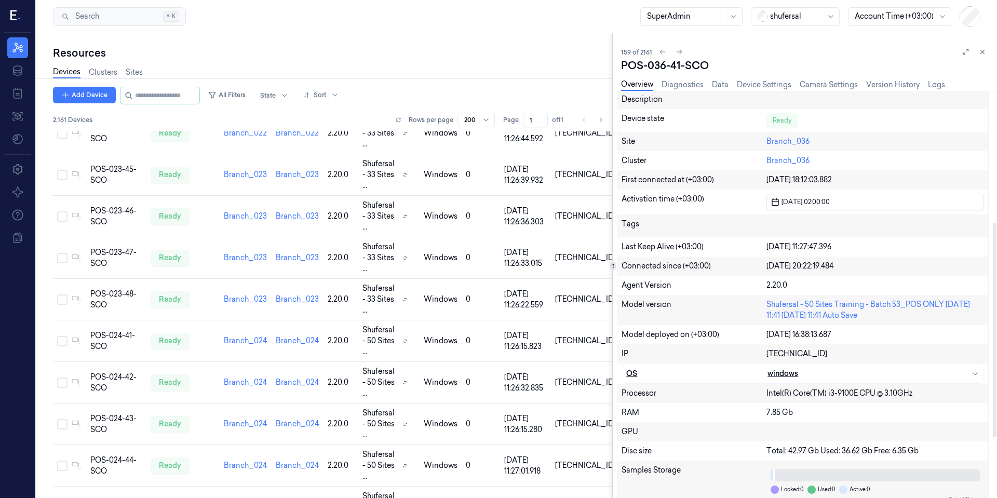
click at [678, 374] on div "OS" at bounding box center [696, 373] width 141 height 11
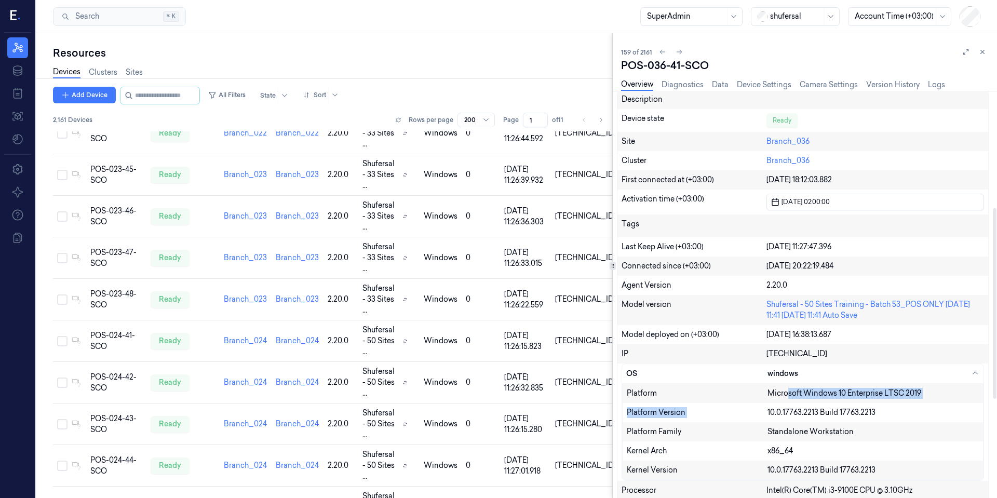
drag, startPoint x: 788, startPoint y: 398, endPoint x: 858, endPoint y: 403, distance: 69.7
click at [858, 403] on div "Platform Microsoft Windows 10 Enterprise LTSC 2019 Platform Version 10.0.17763.…" at bounding box center [802, 431] width 361 height 97
click at [858, 403] on div "Platform Version 10.0.17763.2213 Build 17763.2213" at bounding box center [803, 412] width 360 height 19
click at [790, 451] on div "x86_64" at bounding box center [872, 451] width 211 height 11
click at [789, 451] on div "x86_64" at bounding box center [872, 451] width 211 height 11
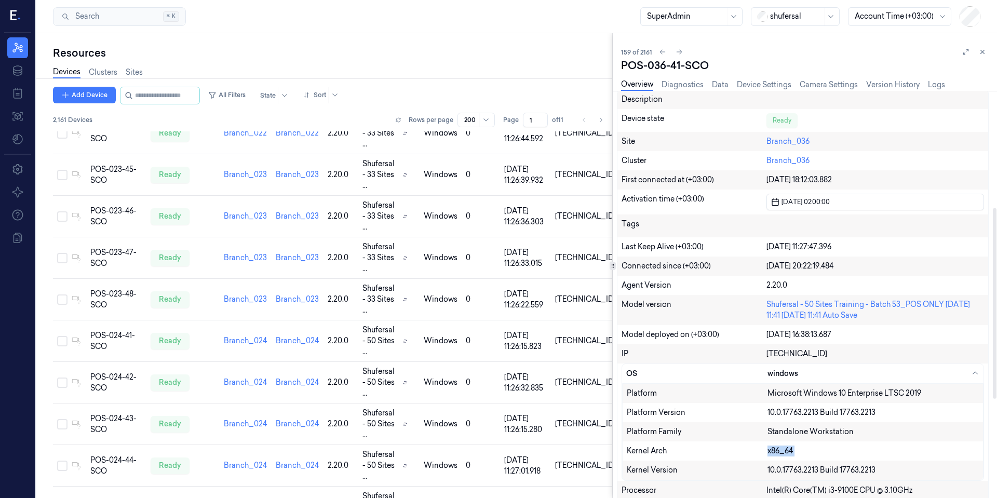
click at [789, 451] on div "x86_64" at bounding box center [872, 451] width 211 height 11
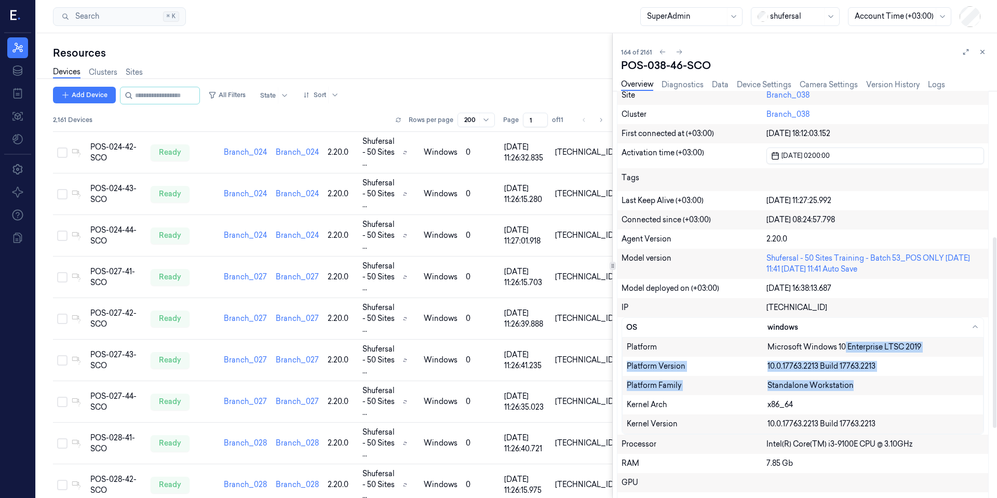
scroll to position [312, 0]
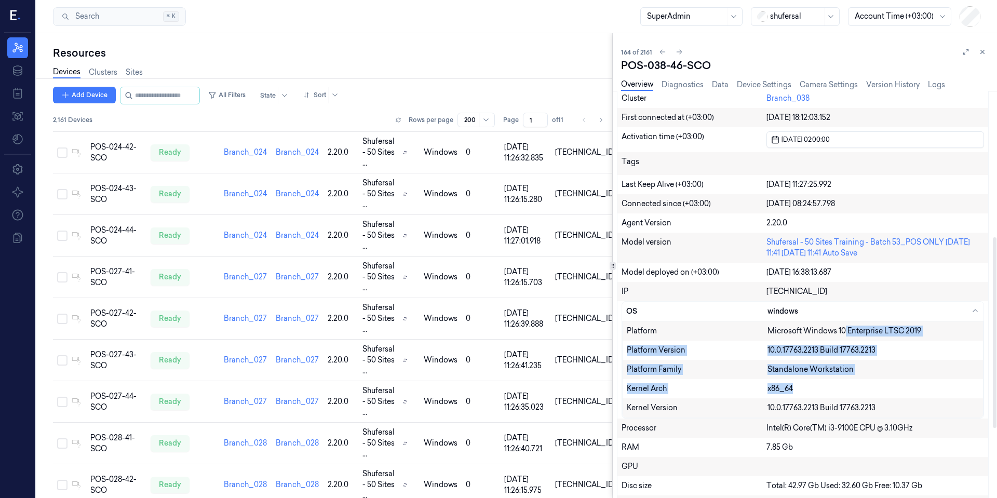
drag, startPoint x: 846, startPoint y: 395, endPoint x: 894, endPoint y: 394, distance: 47.8
click at [894, 394] on div "Platform Microsoft Windows 10 Enterprise LTSC 2019 Platform Version 10.0.17763.…" at bounding box center [802, 369] width 361 height 97
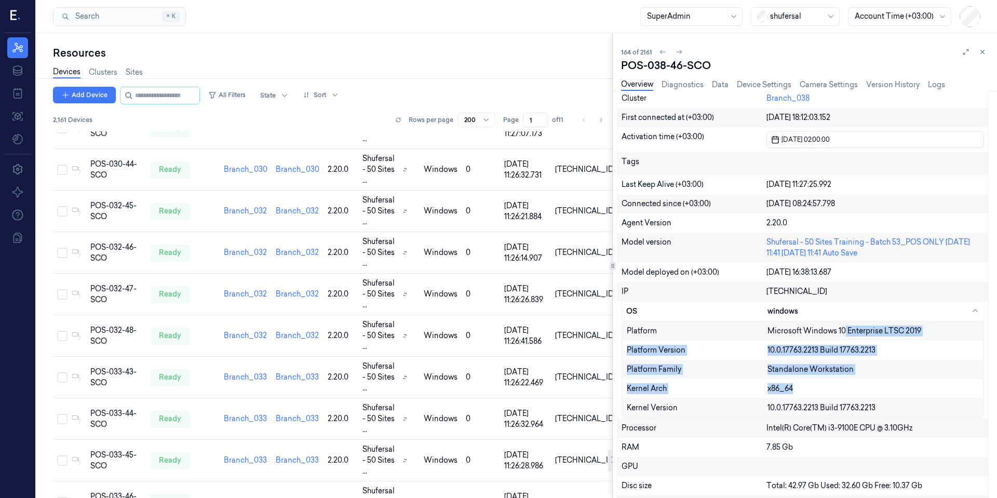
scroll to position [5318, 0]
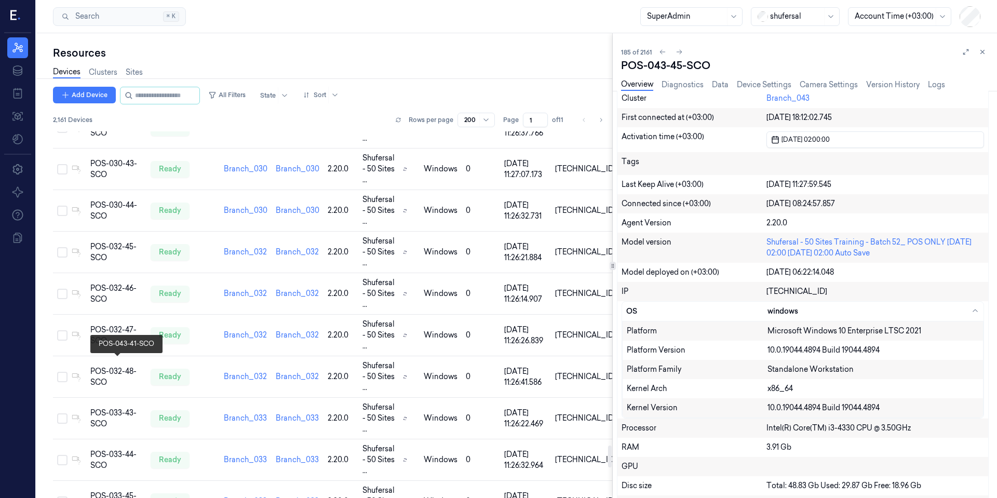
scroll to position [5223, 0]
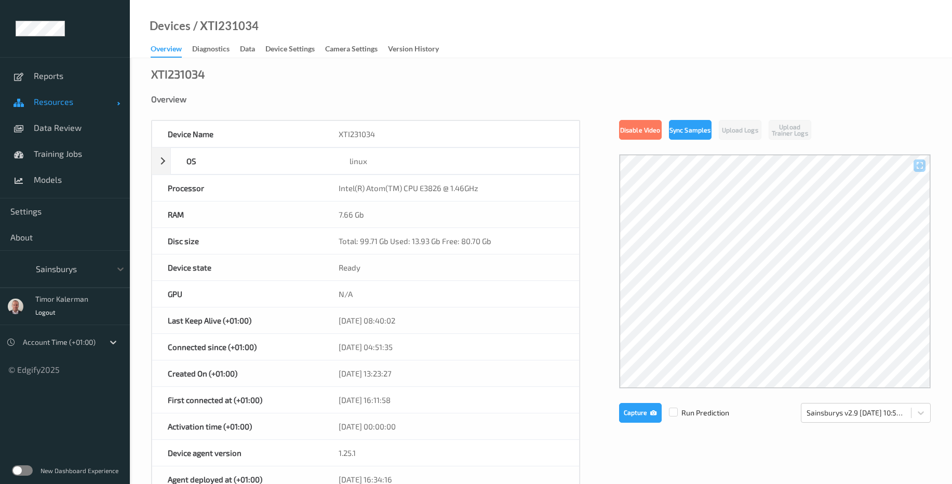
click at [61, 99] on span "Resources" at bounding box center [75, 102] width 83 height 10
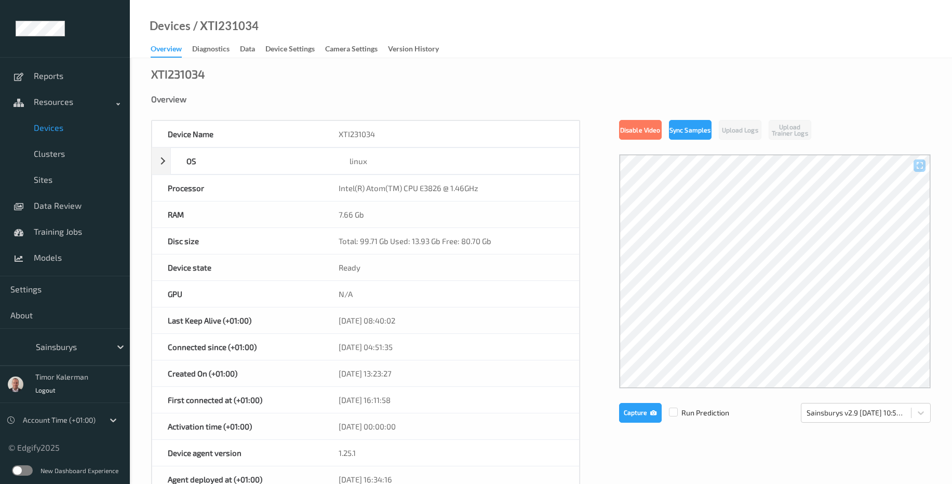
click at [63, 130] on span "Devices" at bounding box center [77, 128] width 86 height 10
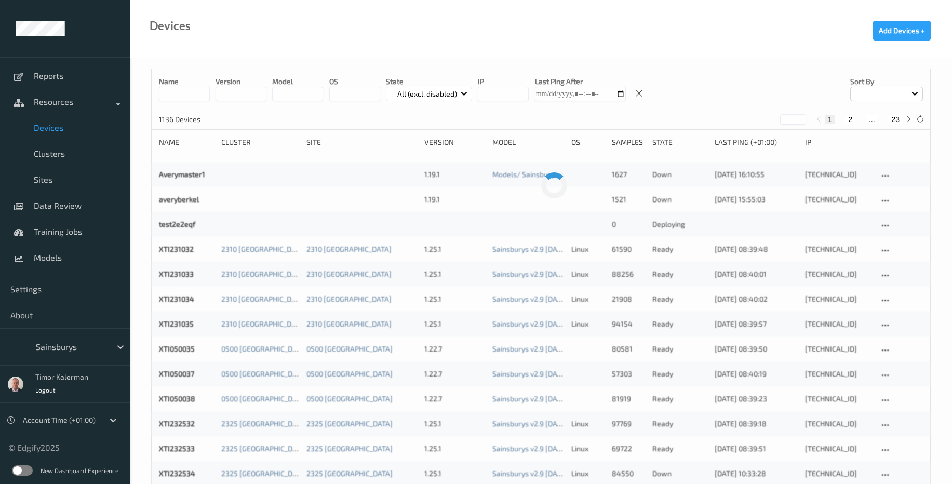
click at [246, 95] on input "string" at bounding box center [241, 94] width 51 height 15
type input "**"
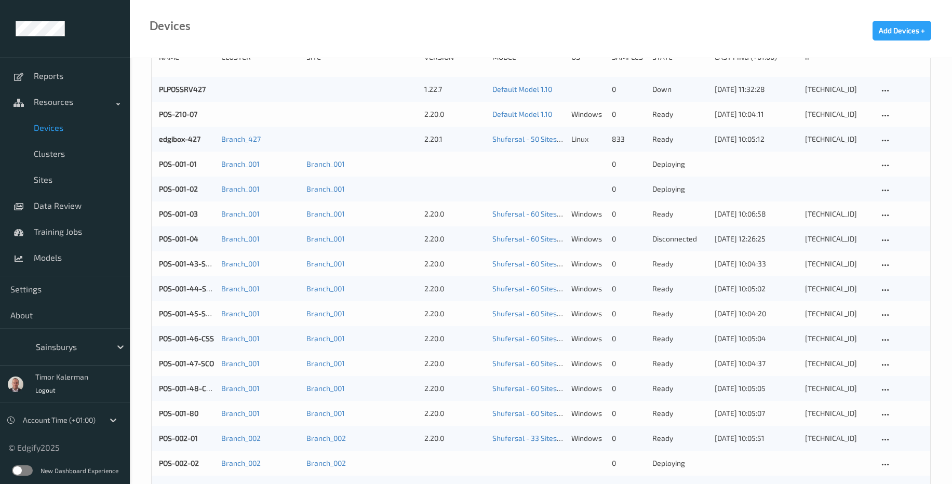
scroll to position [249, 0]
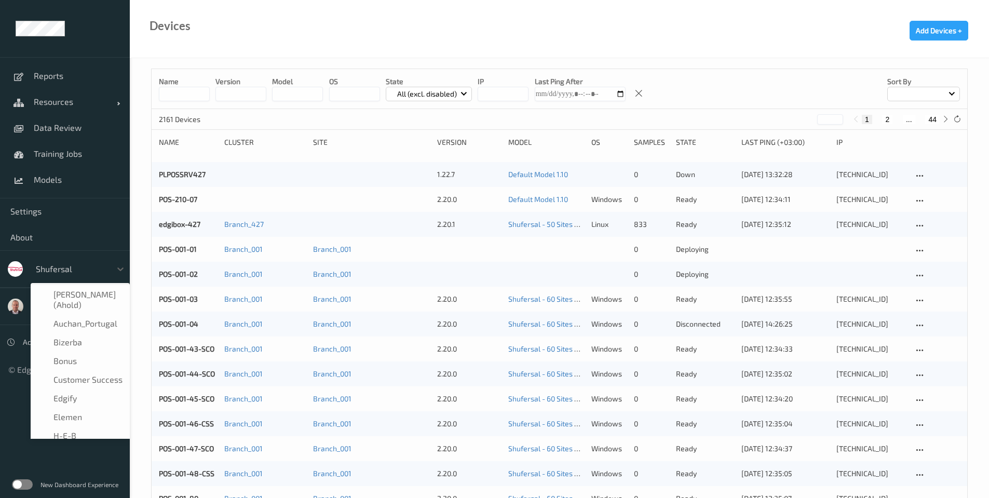
click at [52, 272] on div at bounding box center [71, 269] width 70 height 12
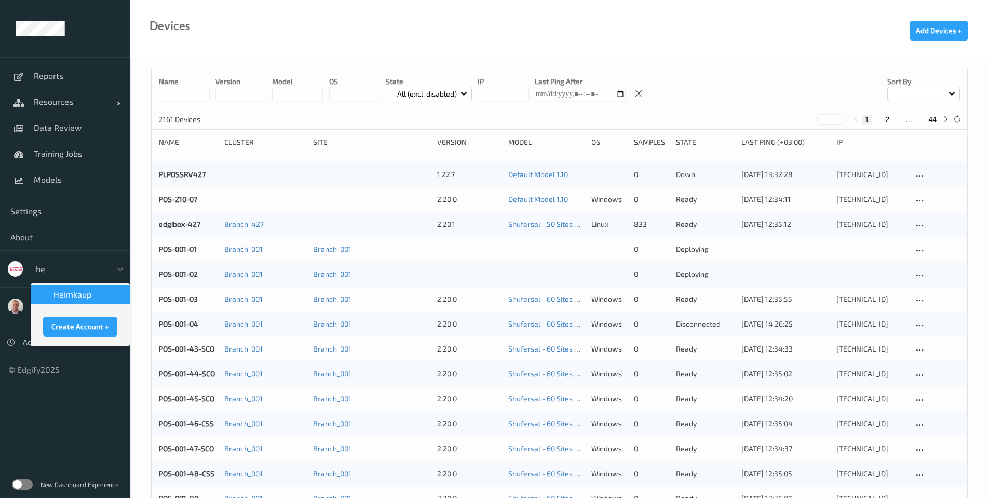
type input "hei"
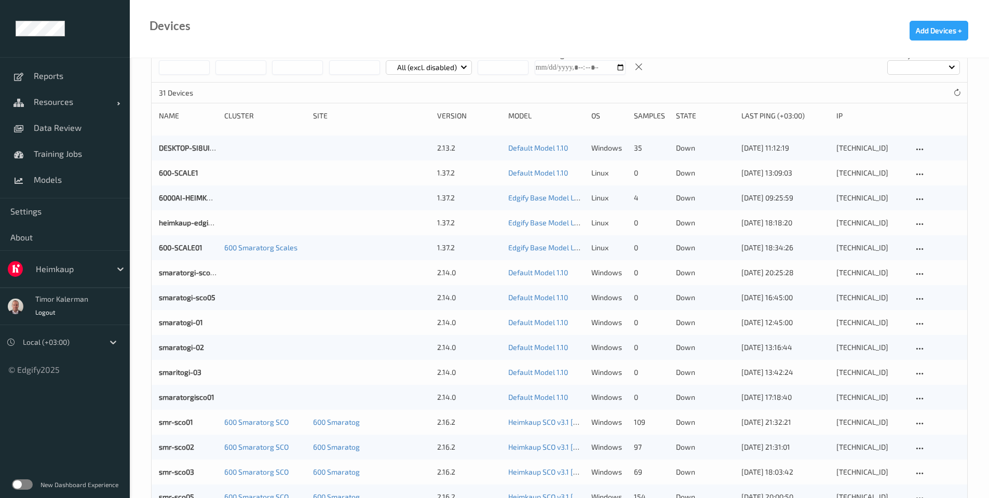
scroll to position [22, 0]
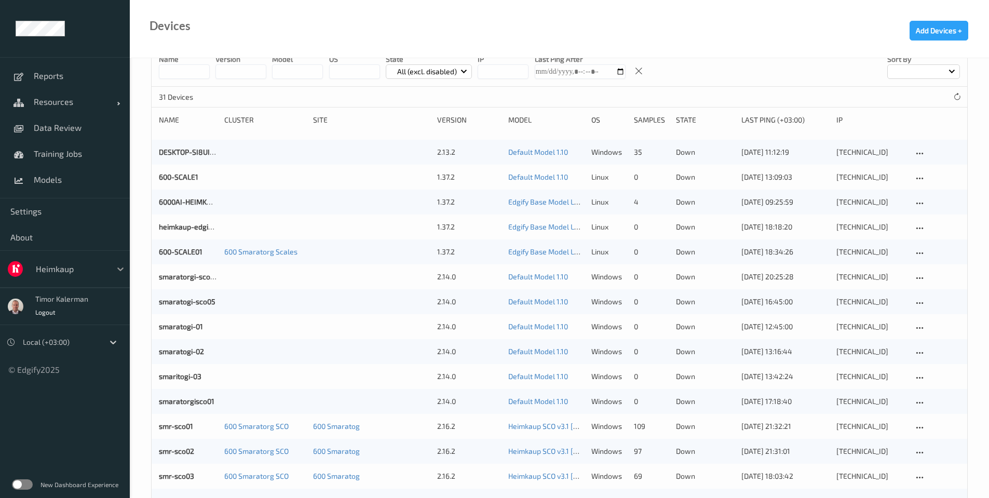
click at [121, 275] on div at bounding box center [120, 269] width 19 height 19
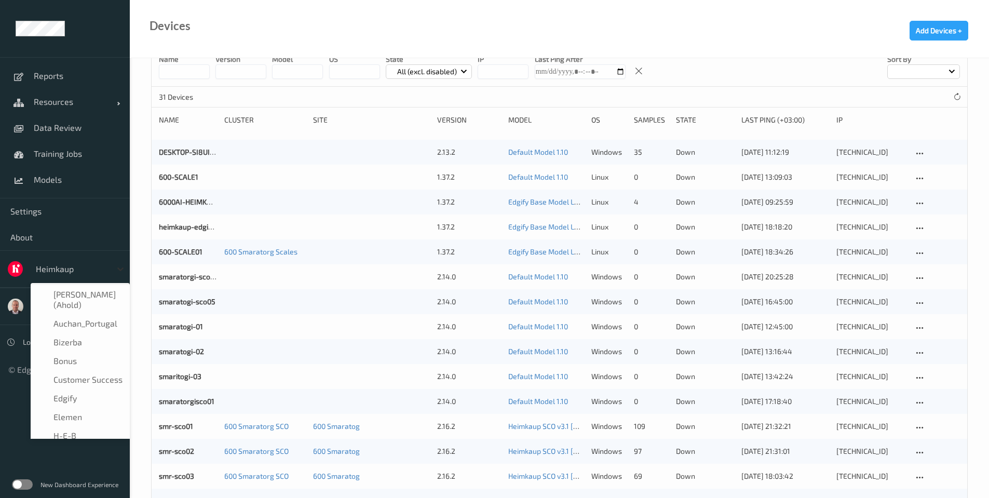
scroll to position [31, 0]
type input "al"
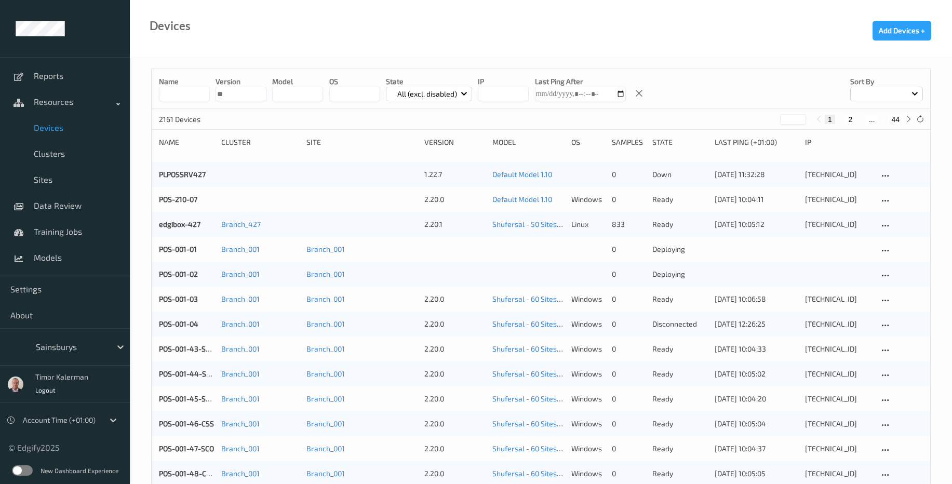
scroll to position [249, 0]
